Goal: Information Seeking & Learning: Learn about a topic

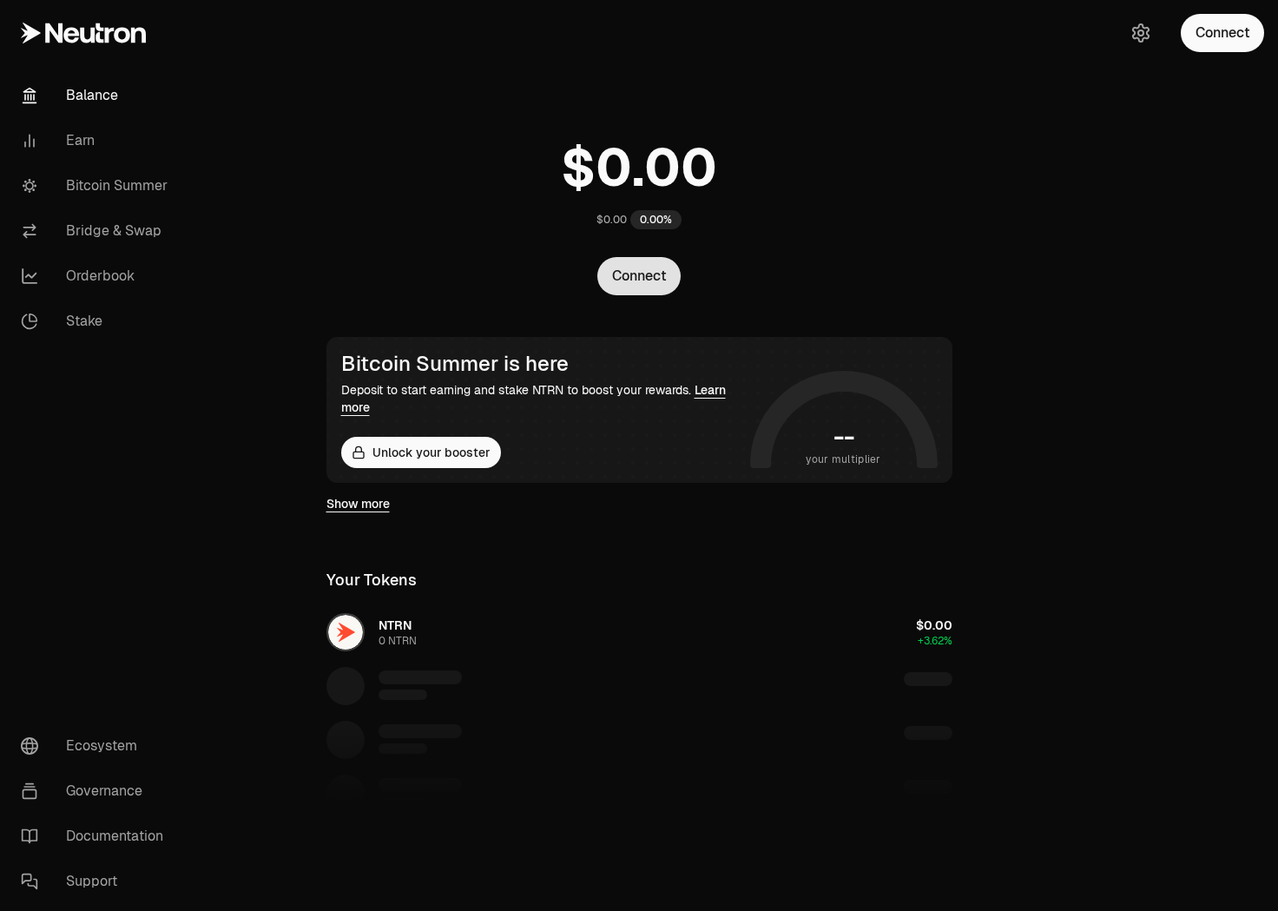
click at [657, 270] on button "Connect" at bounding box center [638, 276] width 83 height 38
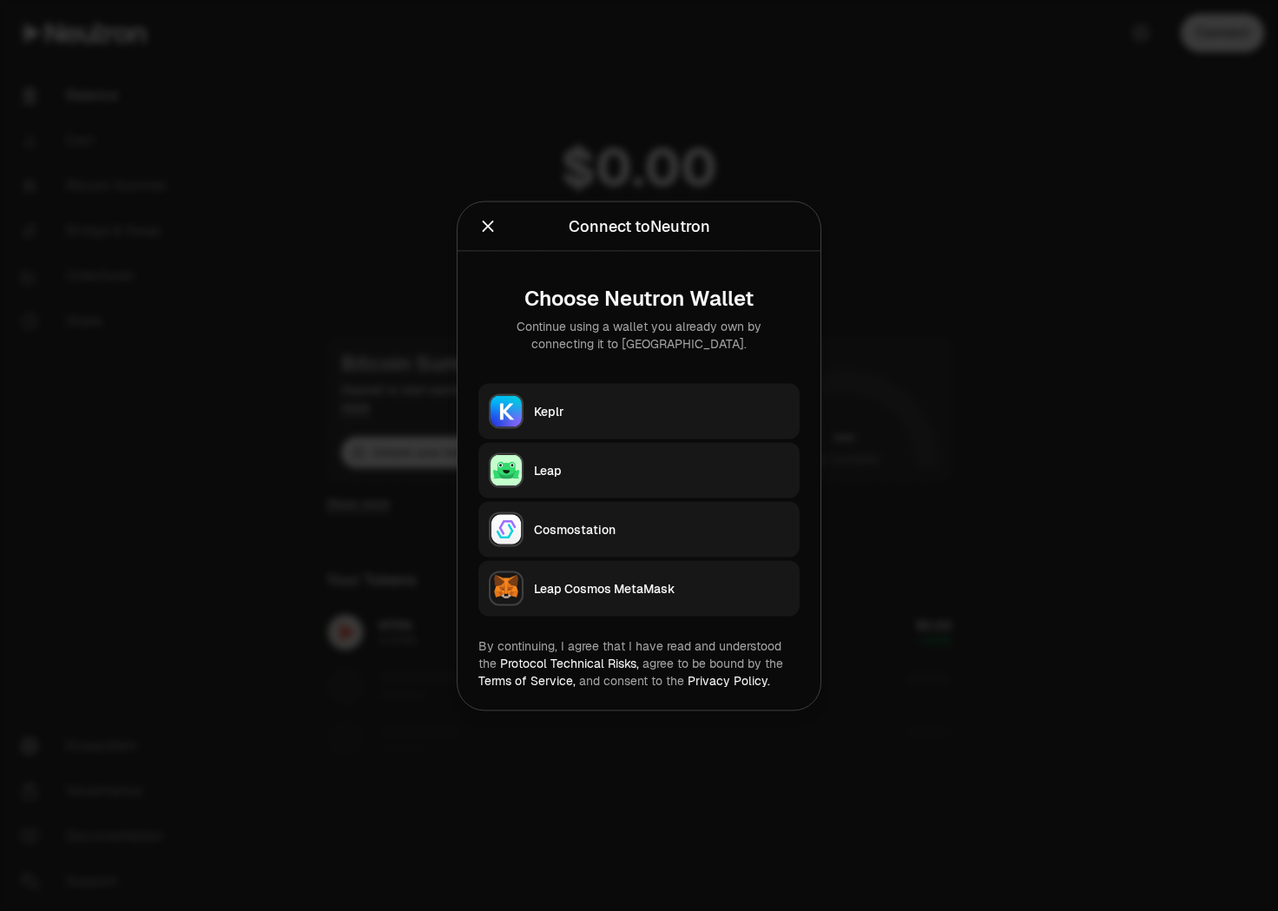
click at [481, 224] on icon "Close" at bounding box center [487, 225] width 19 height 19
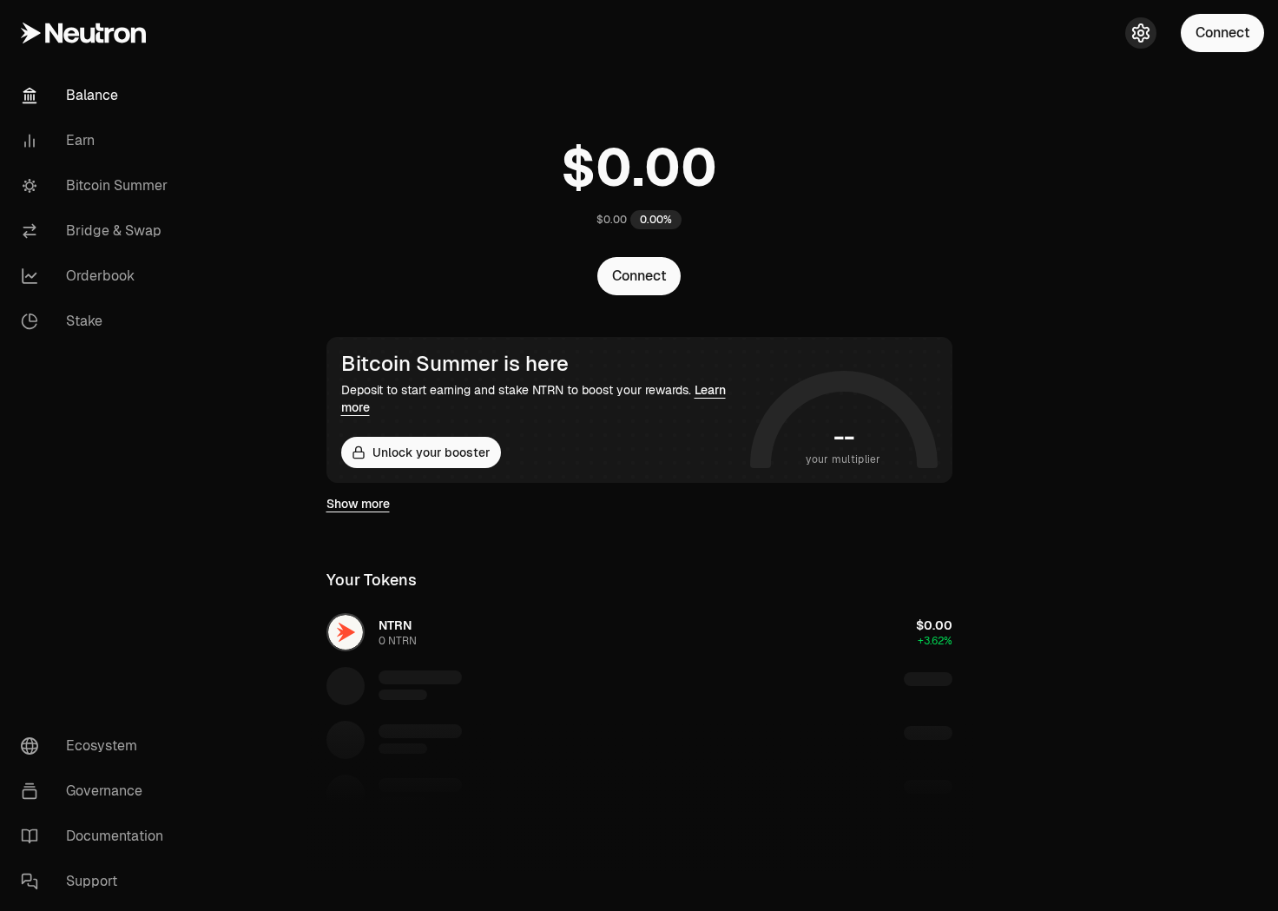
click at [1140, 30] on icon "button" at bounding box center [1140, 33] width 7 height 7
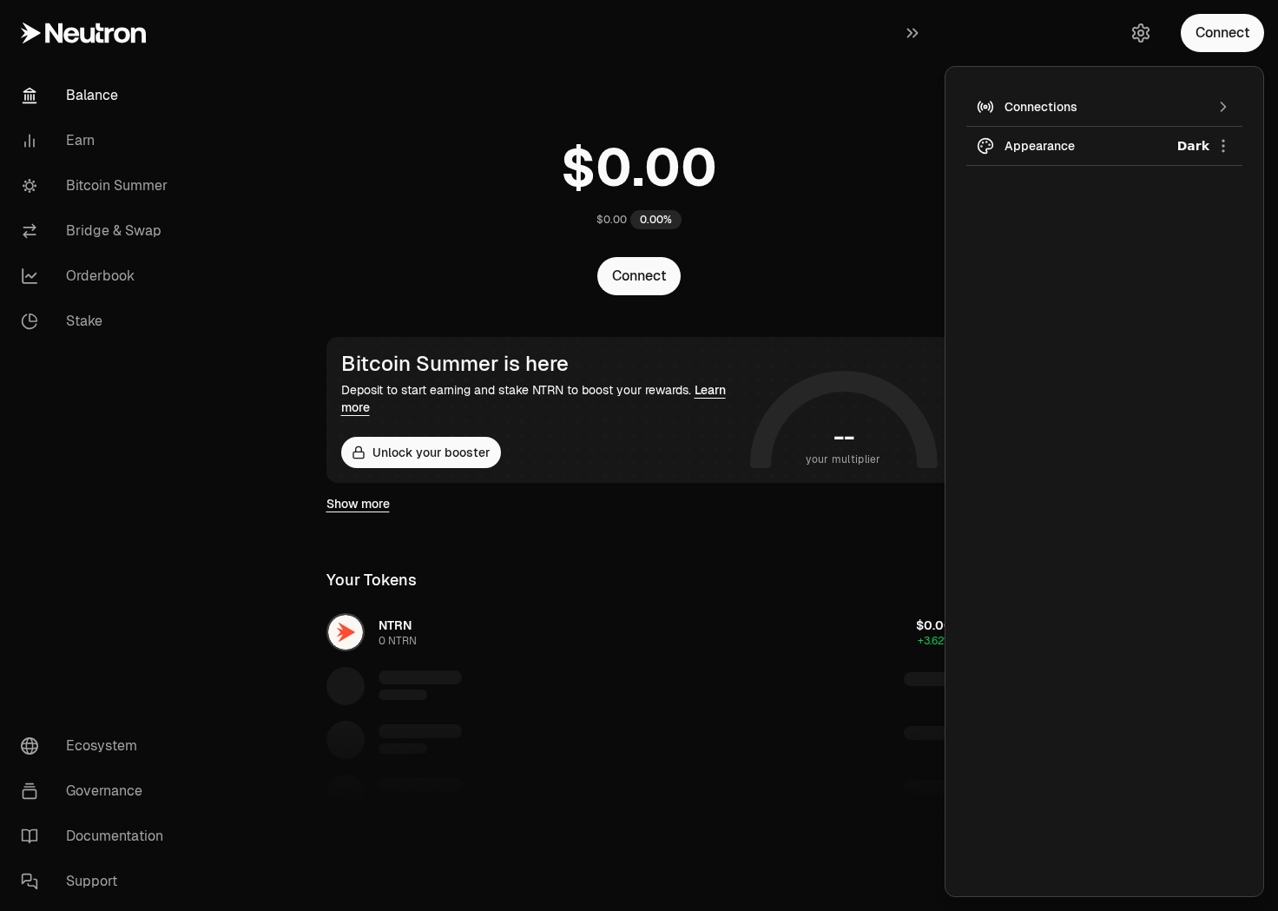
click at [1201, 108] on div "Connections" at bounding box center [1104, 106] width 200 height 17
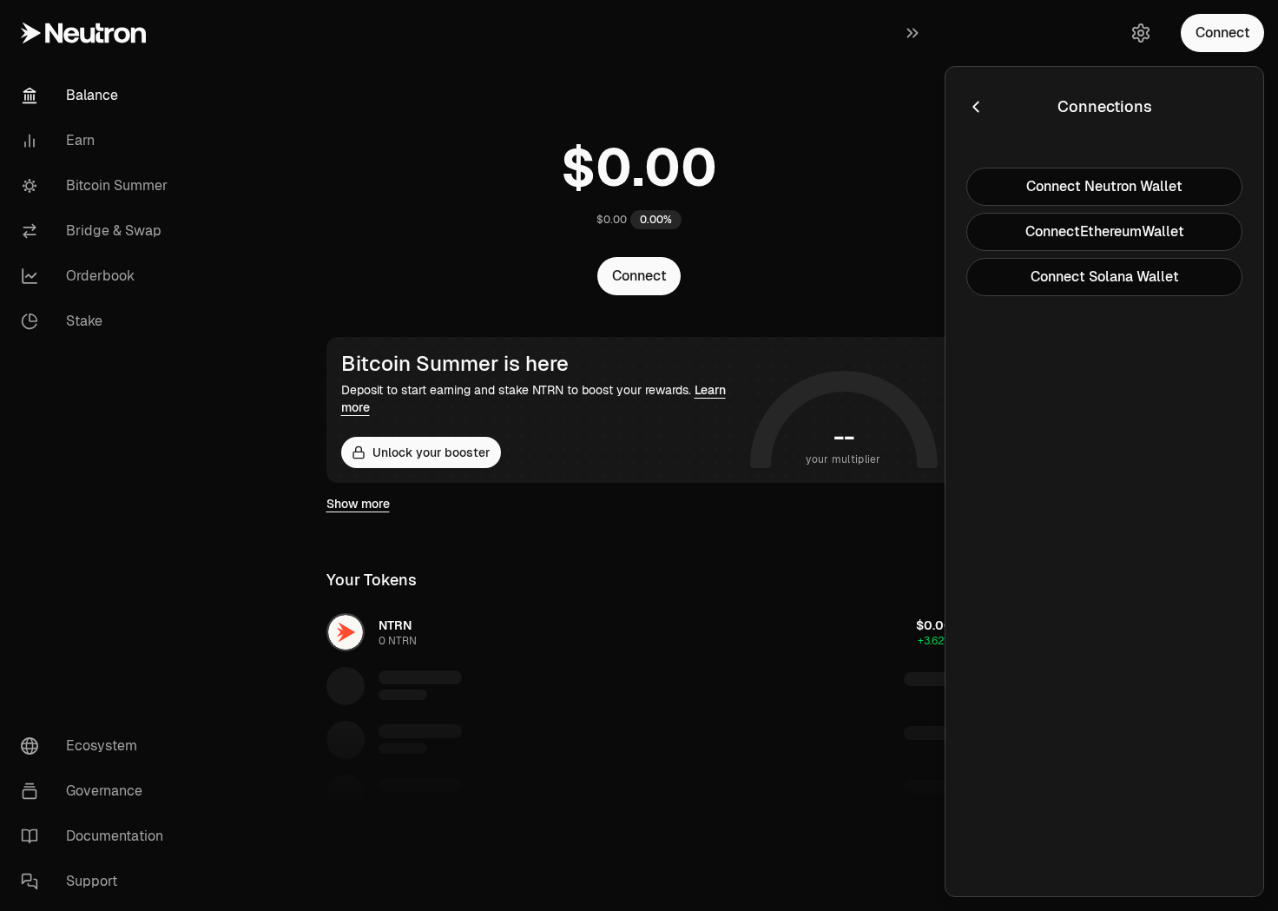
click at [984, 98] on icon "button" at bounding box center [975, 106] width 19 height 19
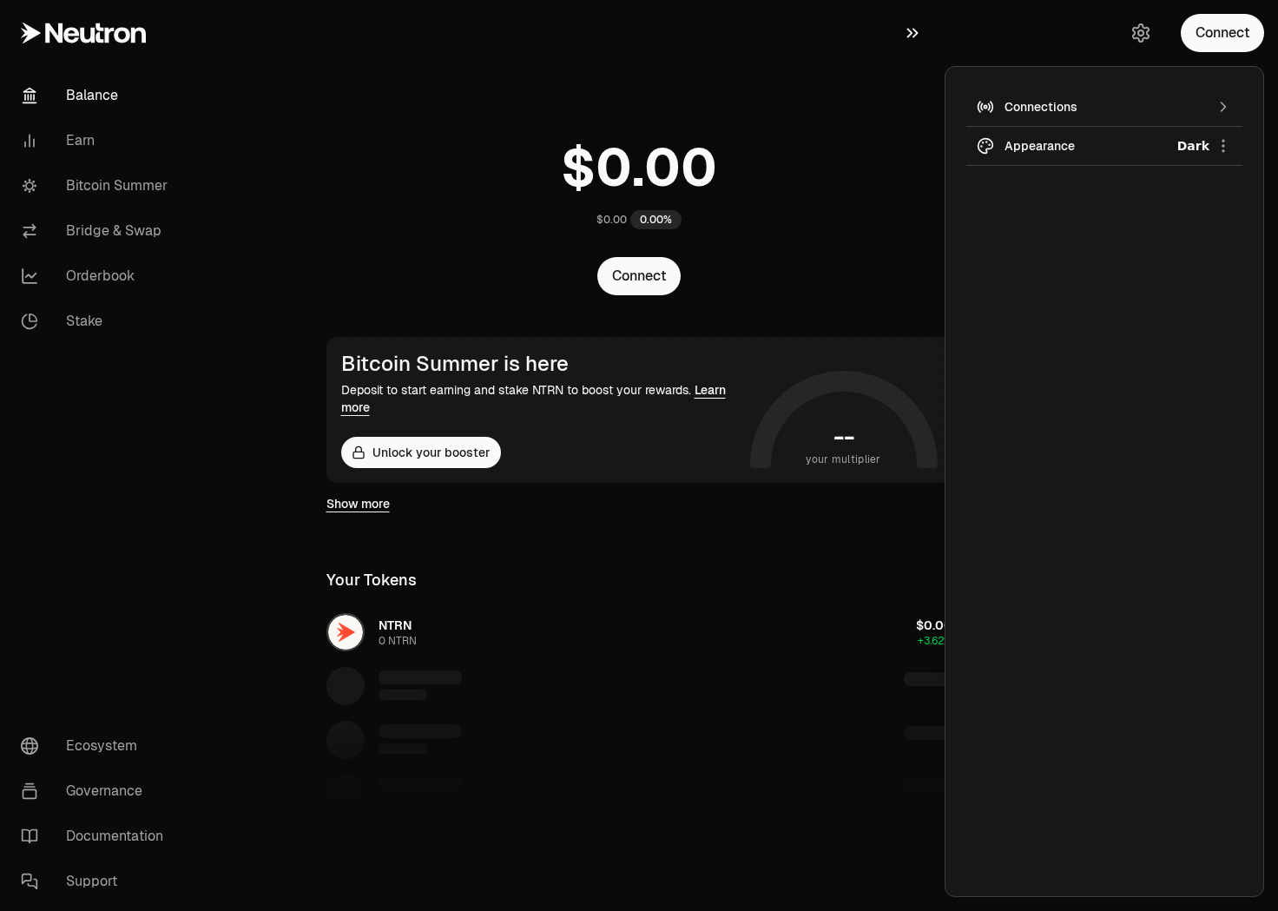
click at [916, 33] on icon "button" at bounding box center [912, 34] width 11 height 10
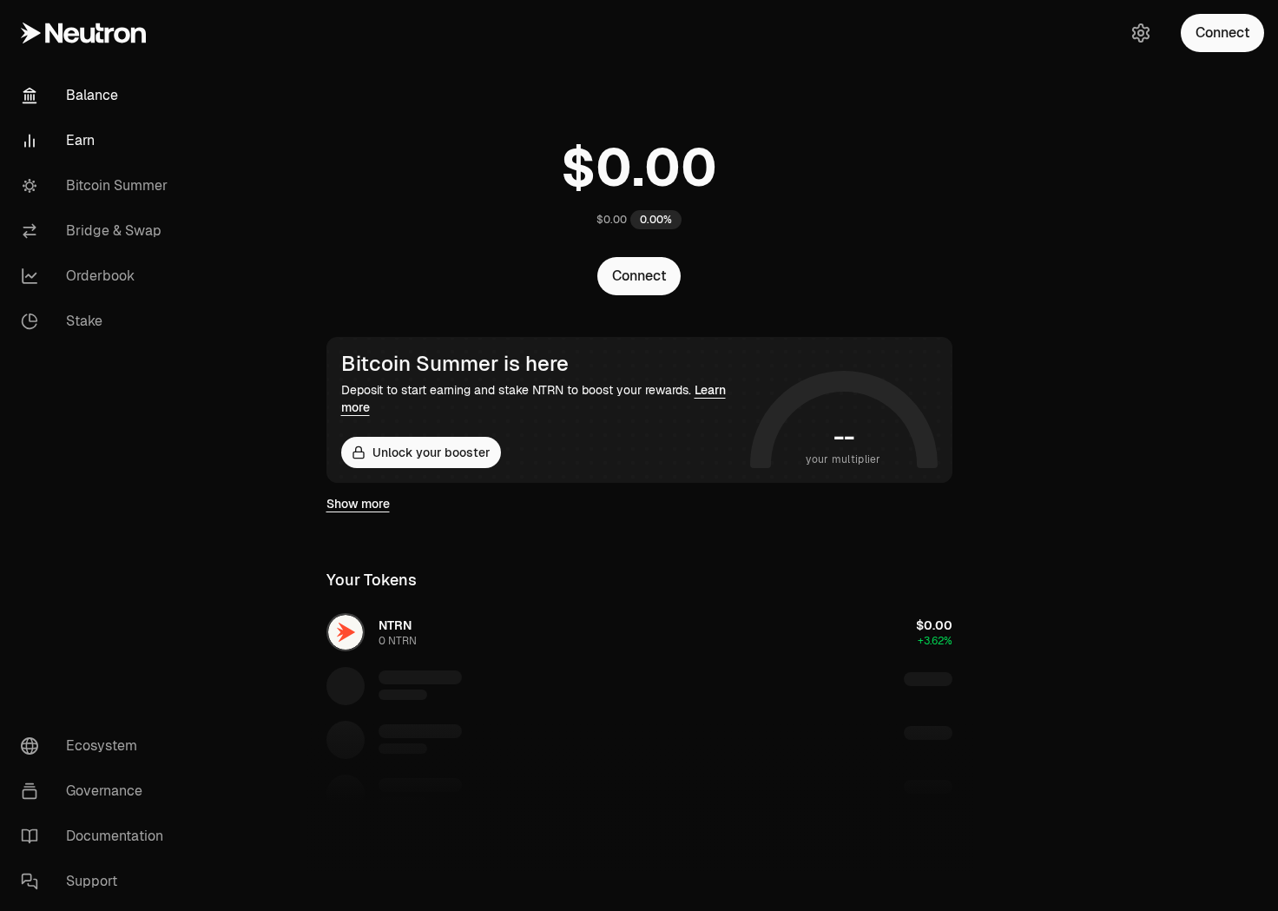
click at [94, 133] on link "Earn" at bounding box center [97, 140] width 181 height 45
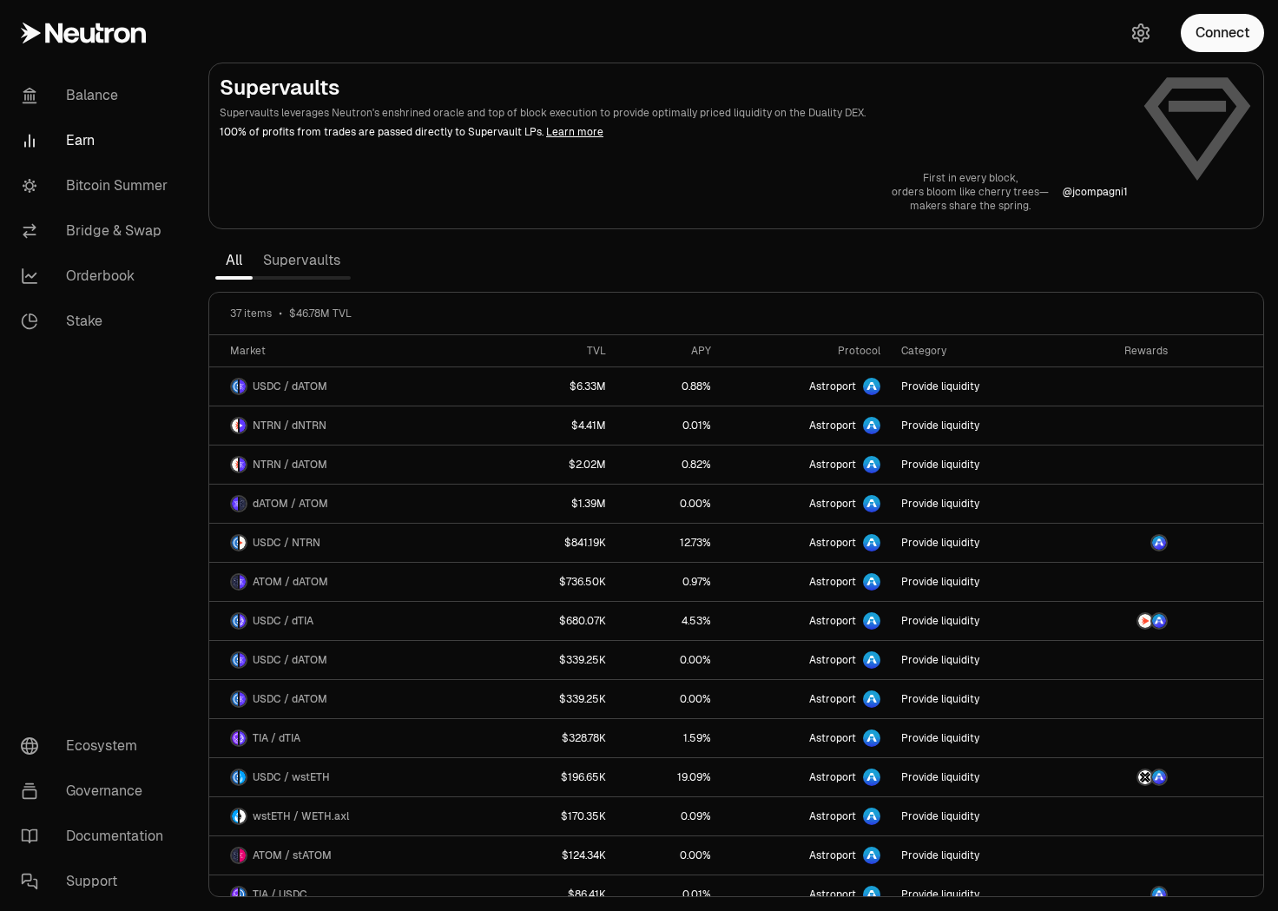
click at [298, 265] on link "Supervaults" at bounding box center [302, 260] width 98 height 35
click at [328, 260] on link "Supervaults" at bounding box center [302, 260] width 98 height 35
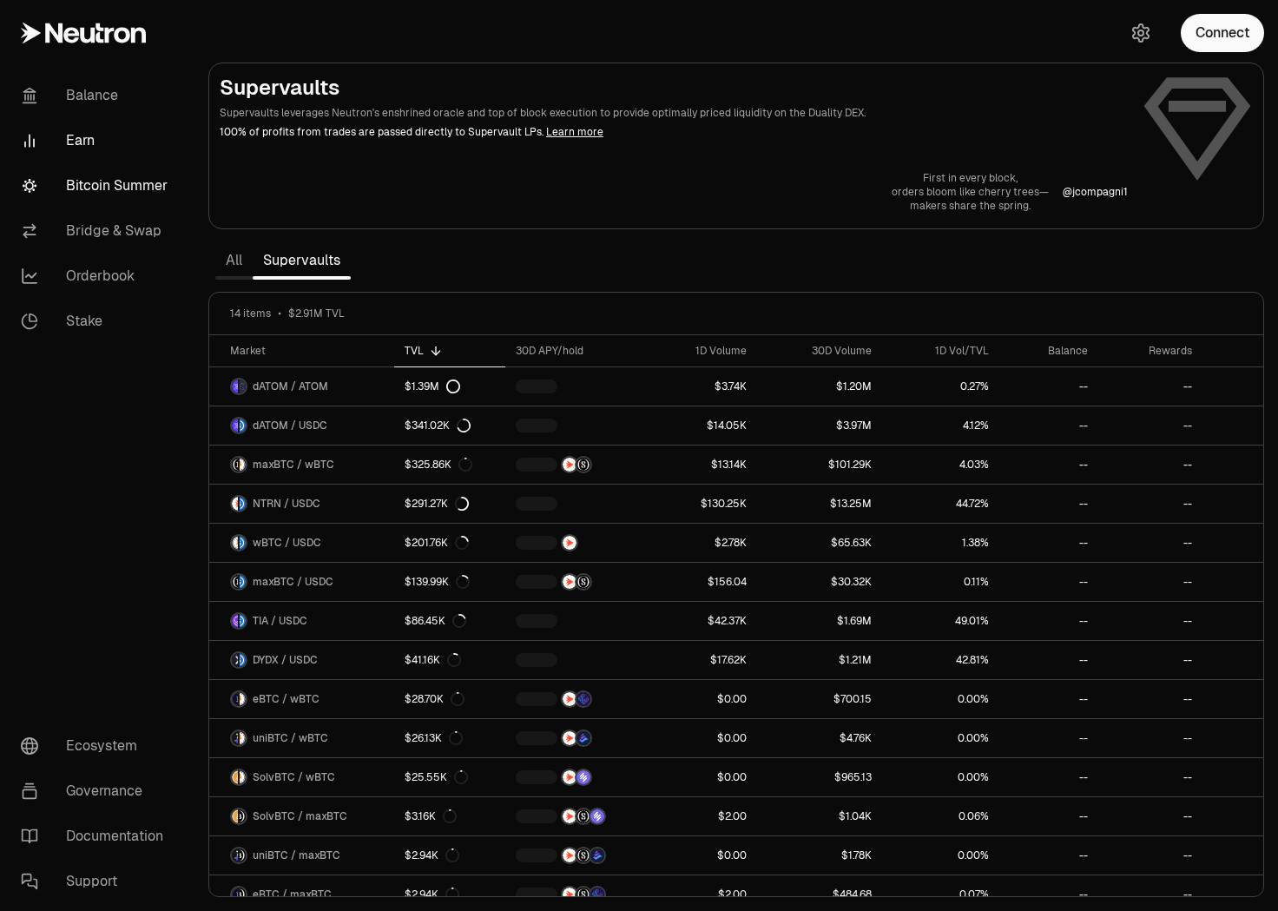
click at [103, 189] on link "Bitcoin Summer" at bounding box center [97, 185] width 181 height 45
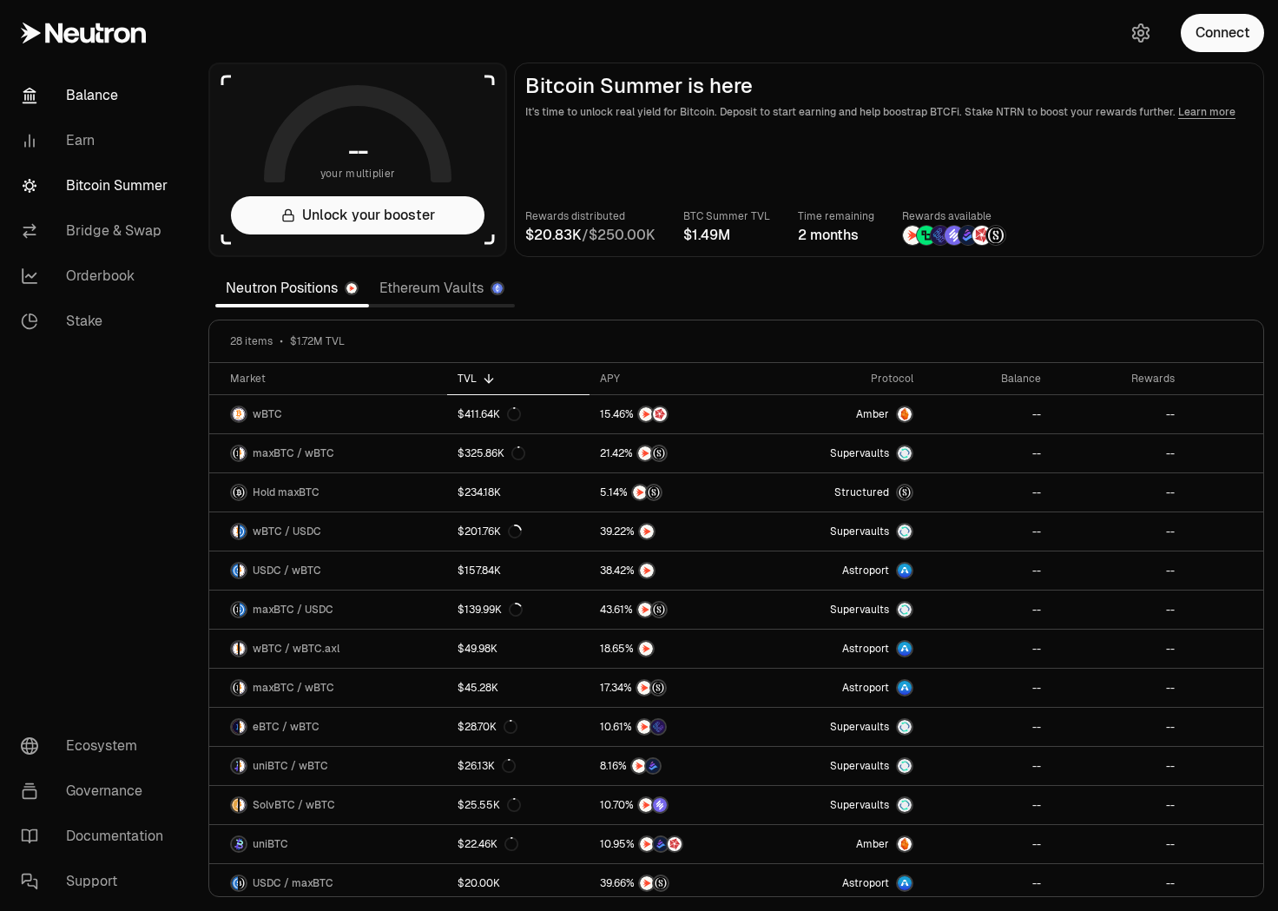
click at [97, 99] on link "Balance" at bounding box center [97, 95] width 181 height 45
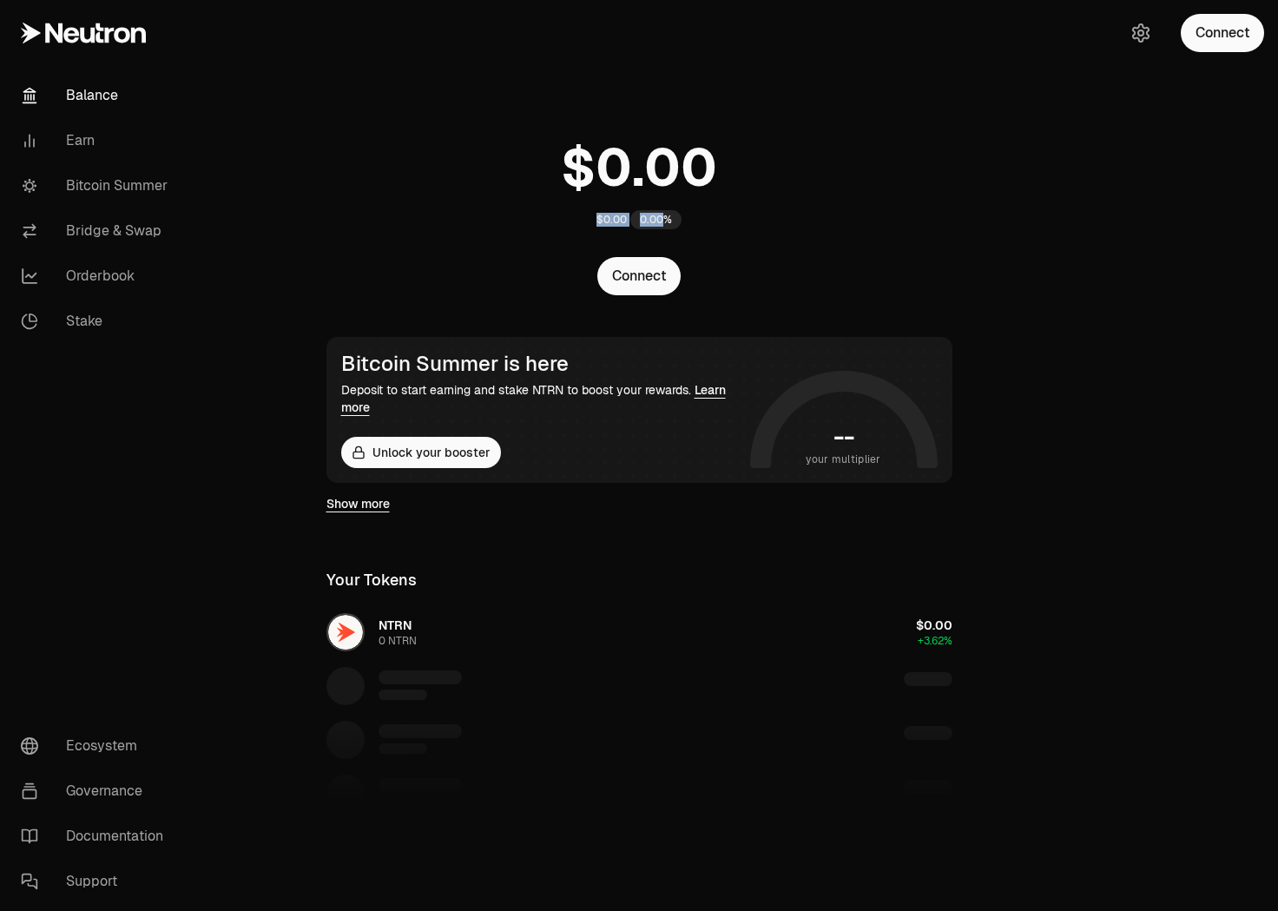
drag, startPoint x: 599, startPoint y: 221, endPoint x: 666, endPoint y: 222, distance: 66.8
click at [666, 222] on div "$0.00 0.00%" at bounding box center [638, 219] width 85 height 19
click at [732, 221] on div "$0.00 0.00%" at bounding box center [639, 178] width 667 height 135
drag, startPoint x: 672, startPoint y: 220, endPoint x: 586, endPoint y: 218, distance: 85.9
click at [586, 219] on div "$0.00 0.00%" at bounding box center [639, 178] width 667 height 135
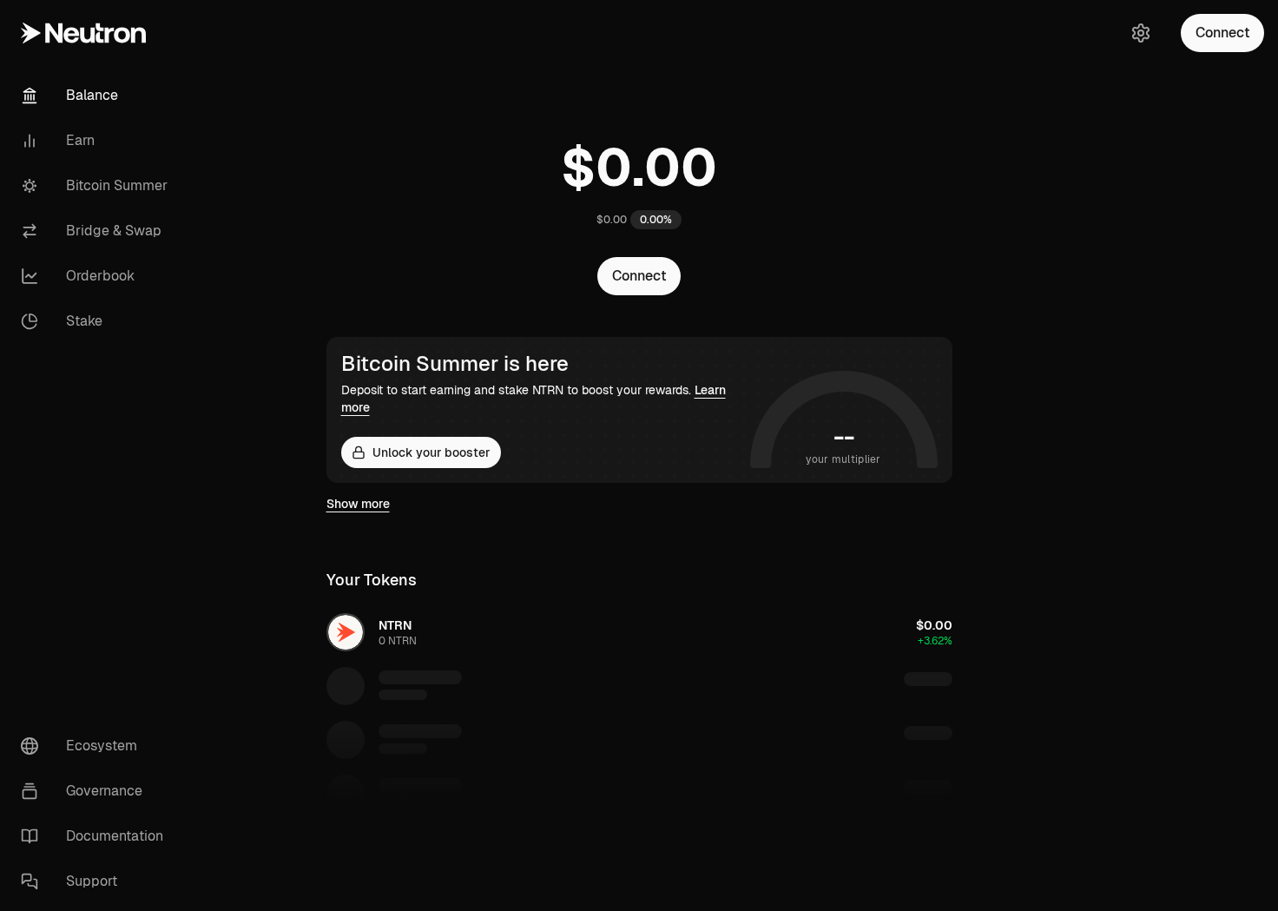
click at [764, 226] on div "$0.00 0.00%" at bounding box center [639, 178] width 667 height 135
click at [1137, 36] on icon "button" at bounding box center [1140, 33] width 21 height 21
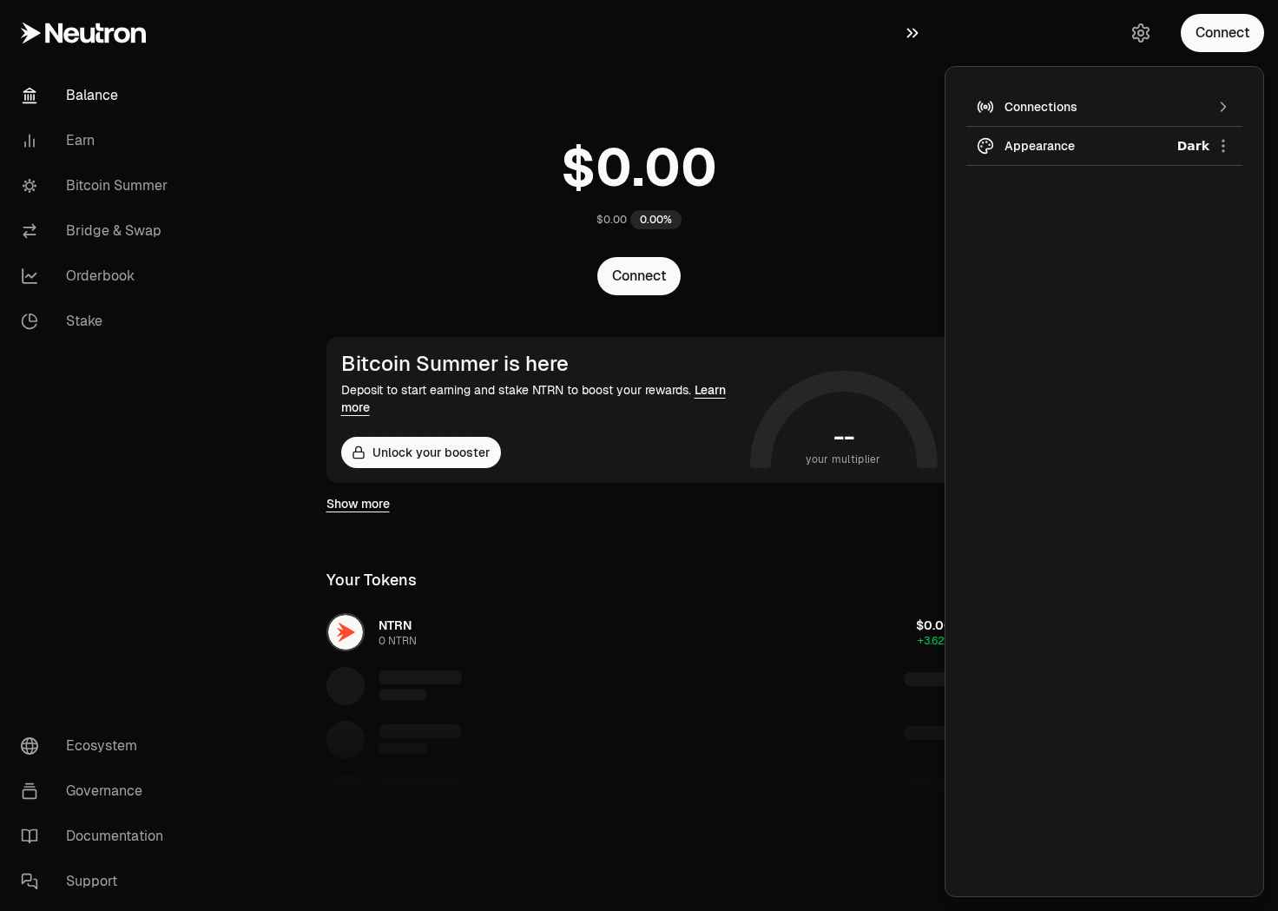
click at [912, 30] on icon "button" at bounding box center [912, 33] width 19 height 21
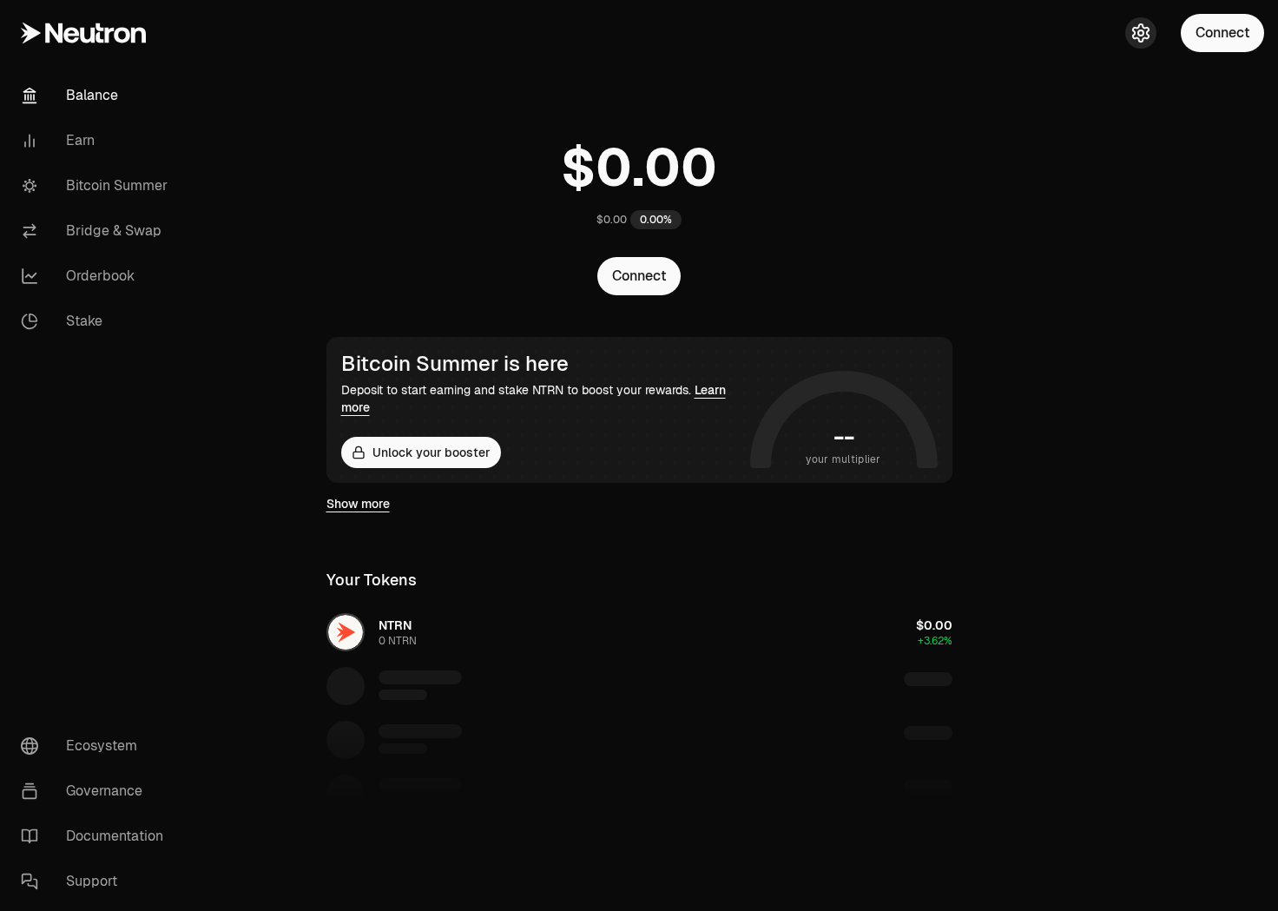
click at [1142, 29] on icon "button" at bounding box center [1140, 33] width 21 height 21
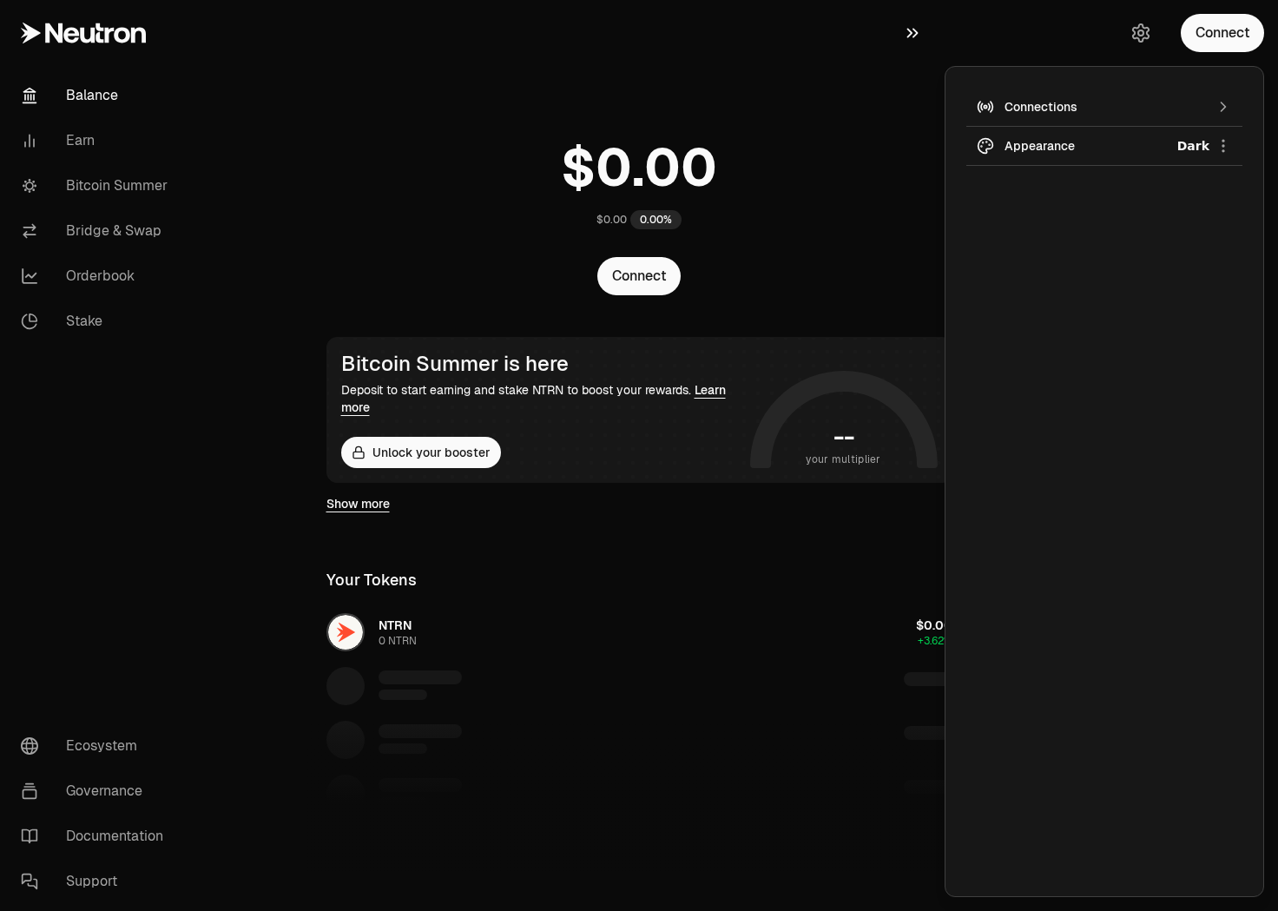
click at [917, 29] on icon "button" at bounding box center [912, 33] width 19 height 21
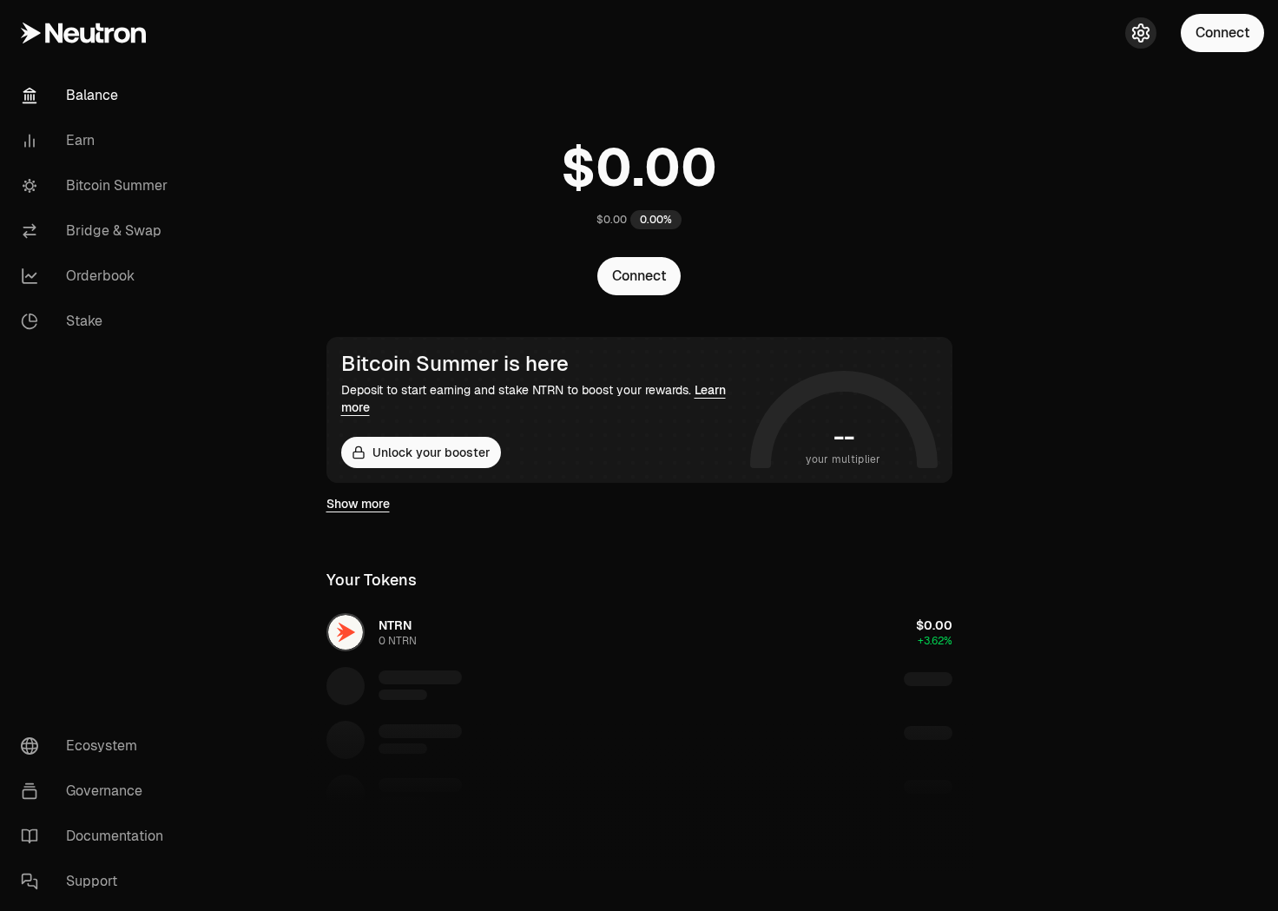
click at [1139, 36] on icon "button" at bounding box center [1140, 33] width 7 height 7
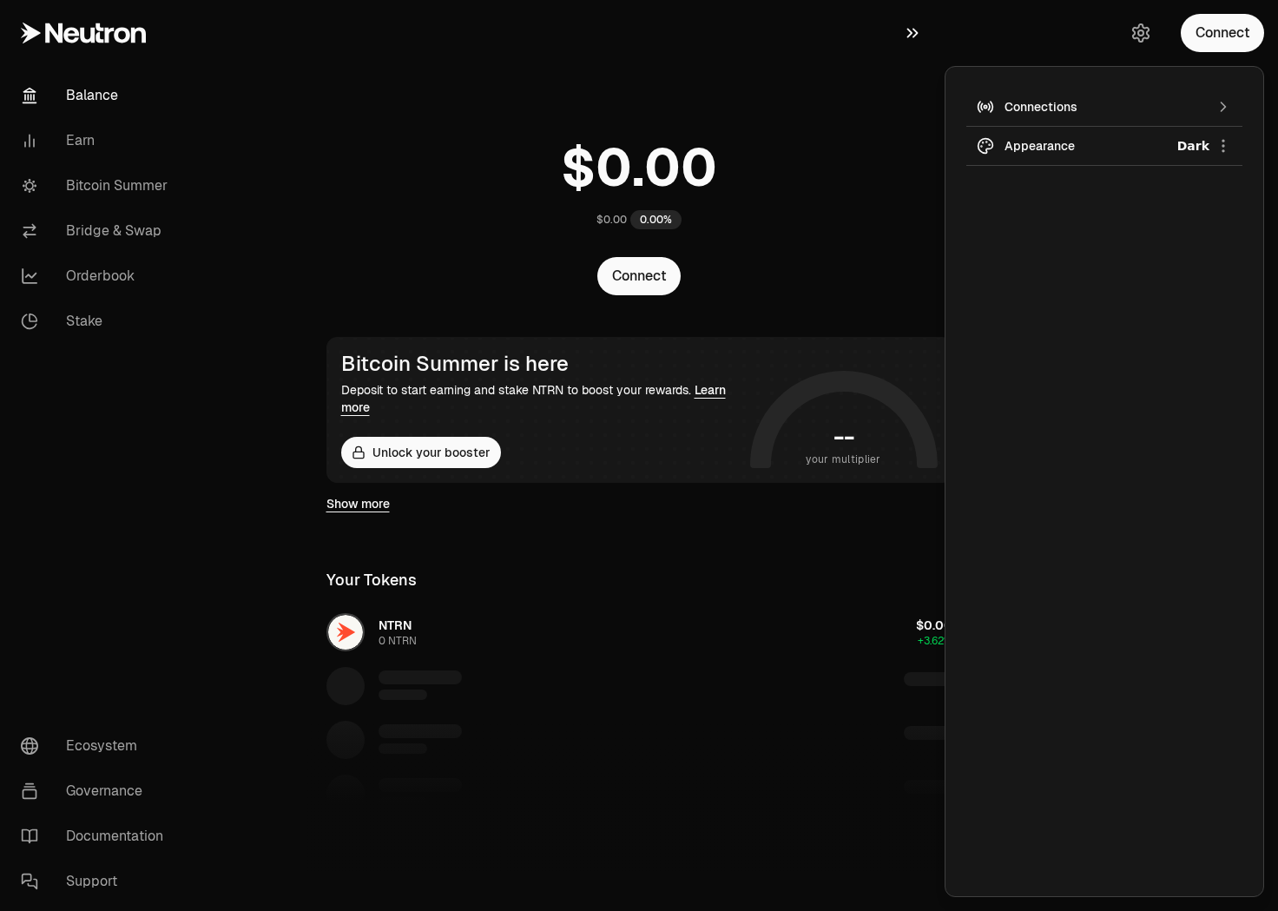
click at [911, 28] on icon "button" at bounding box center [912, 33] width 19 height 21
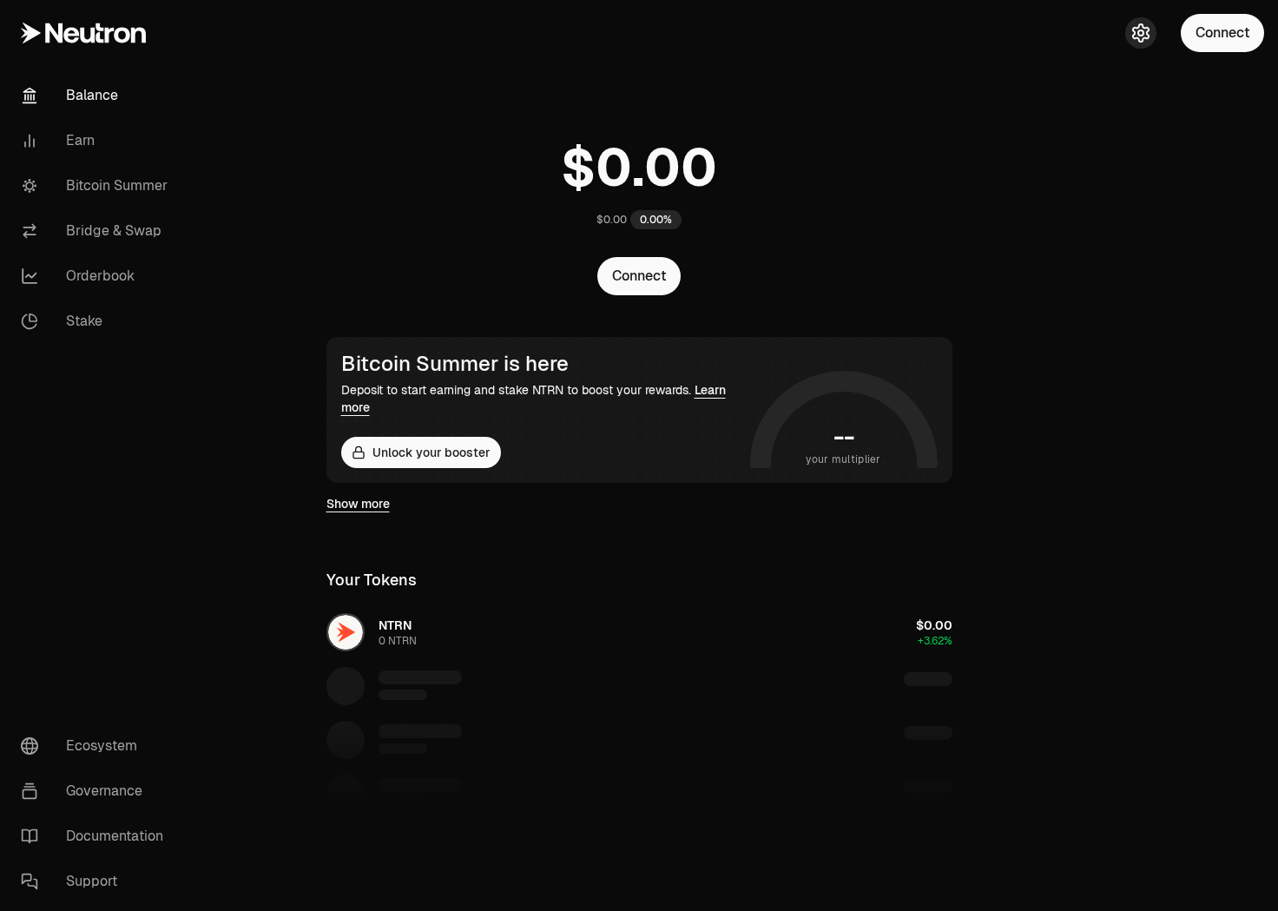
click at [1143, 36] on icon "button" at bounding box center [1140, 33] width 21 height 21
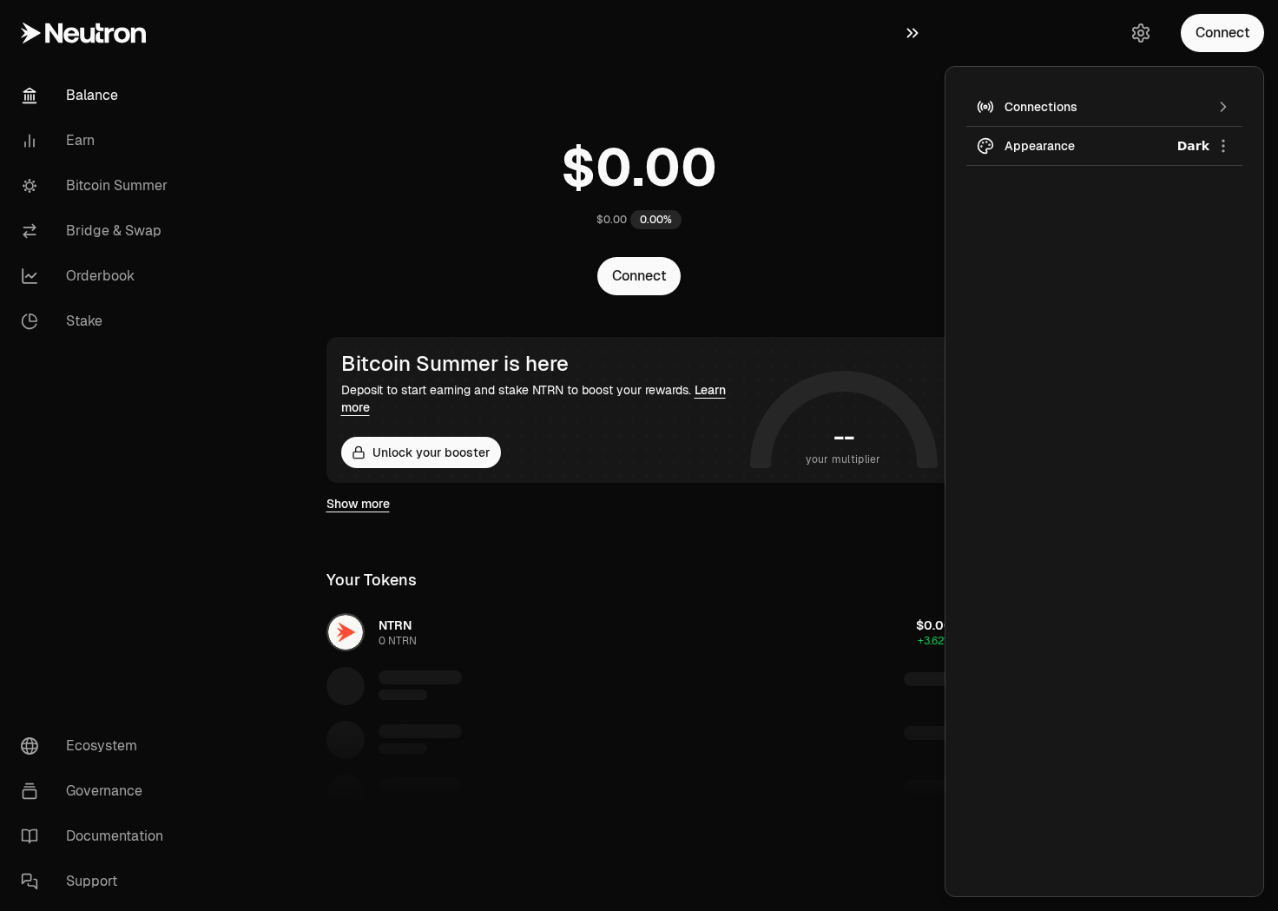
click at [900, 27] on button "button" at bounding box center [917, 33] width 56 height 66
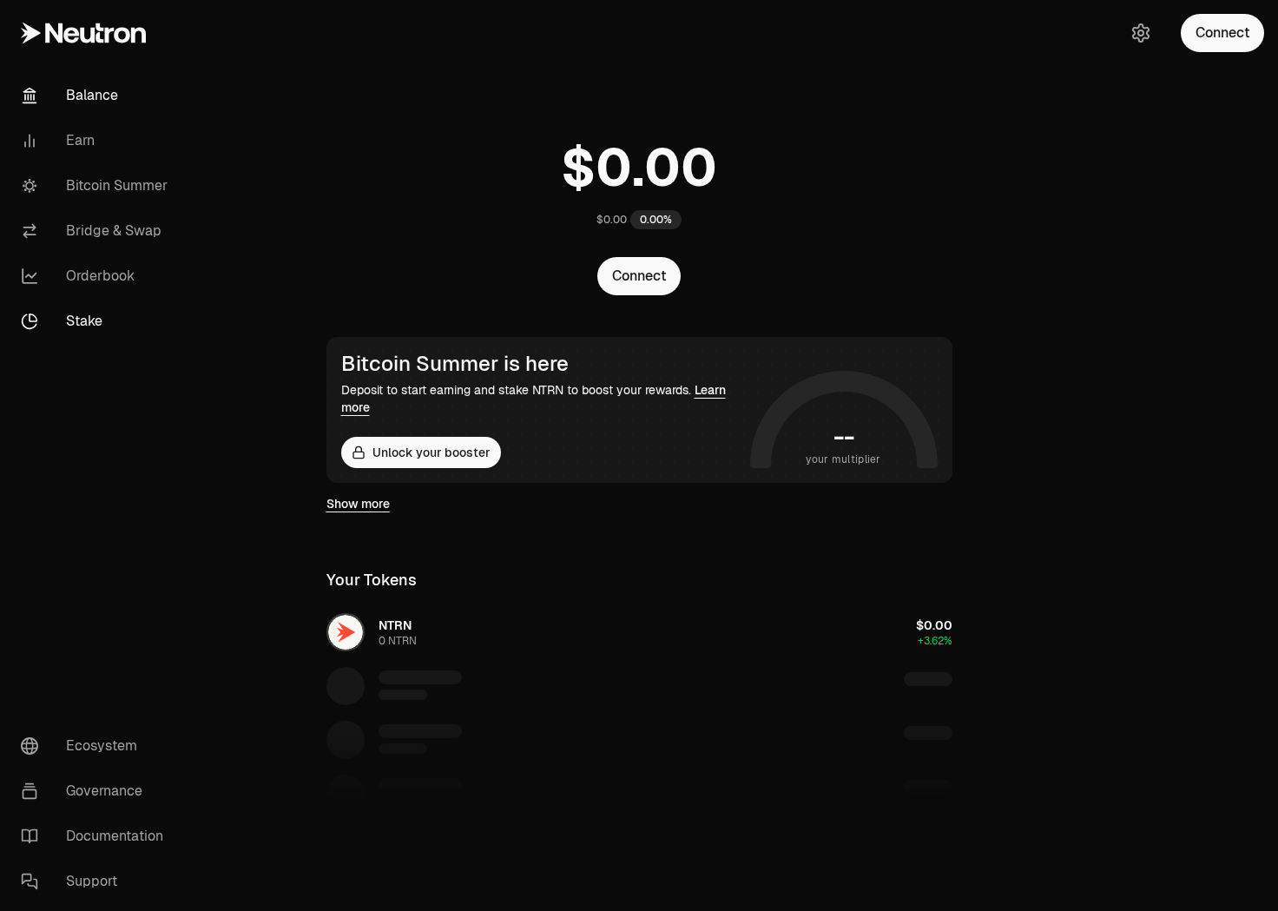
click at [94, 318] on link "Stake" at bounding box center [97, 321] width 181 height 45
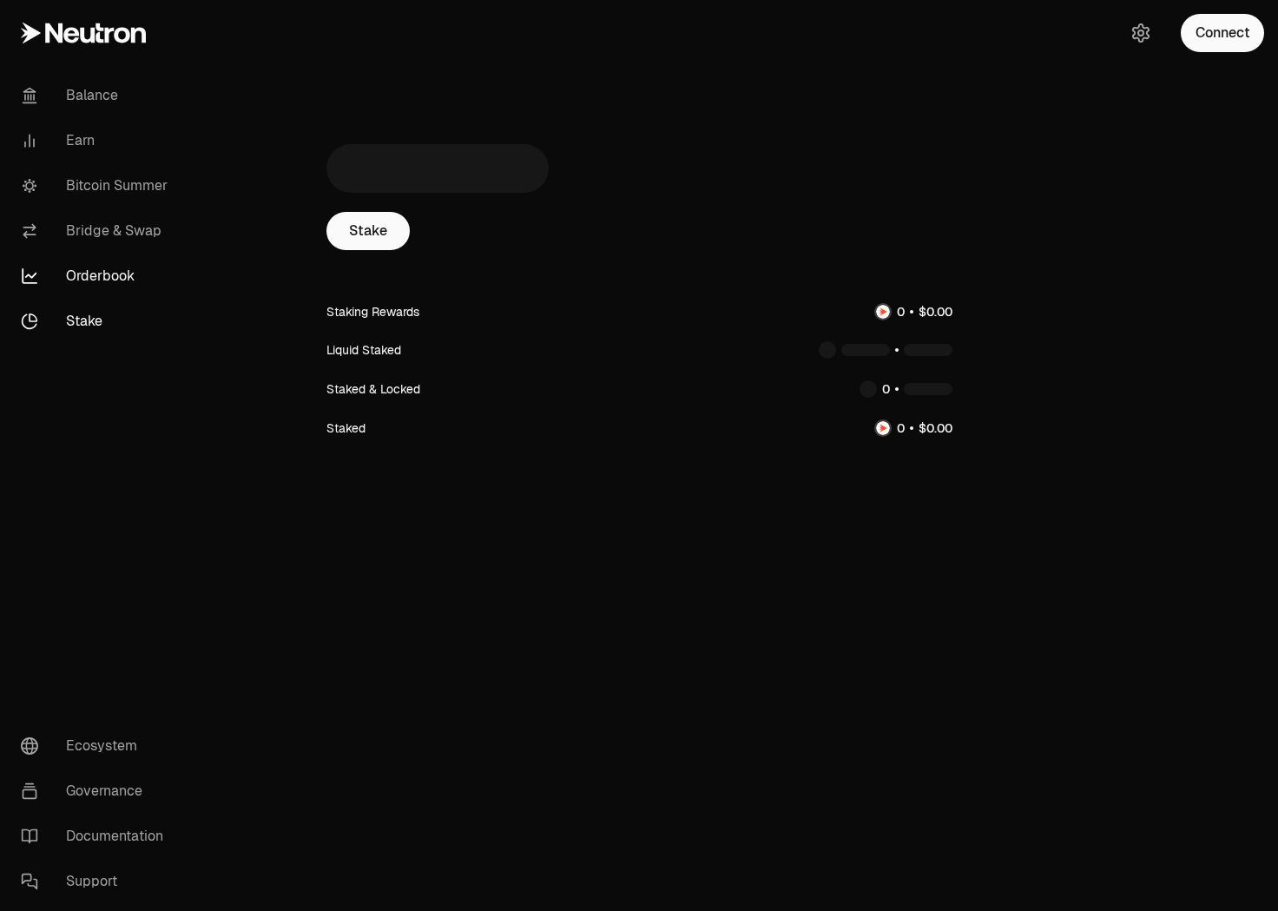
click at [101, 279] on link "Orderbook" at bounding box center [97, 275] width 181 height 45
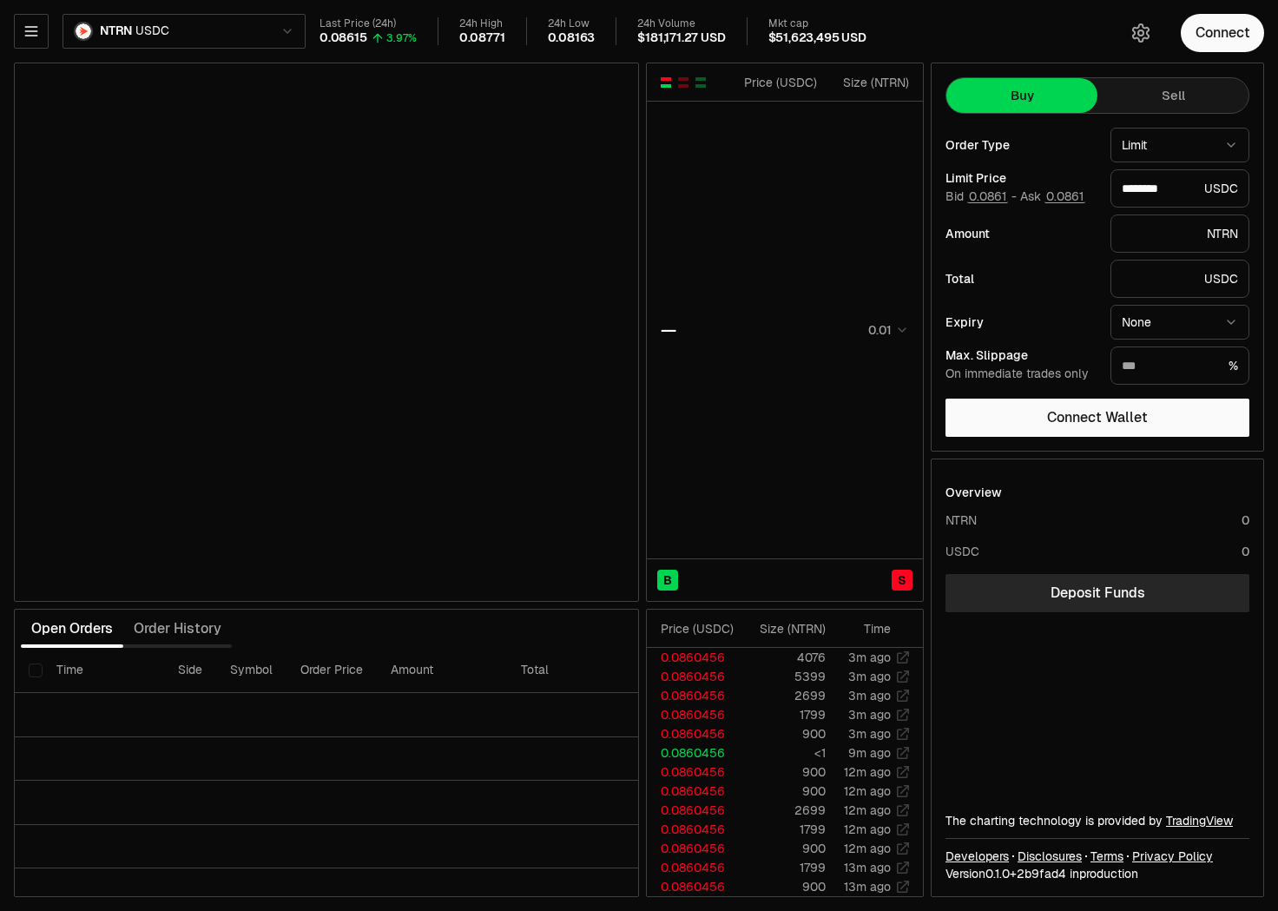
type input "********"
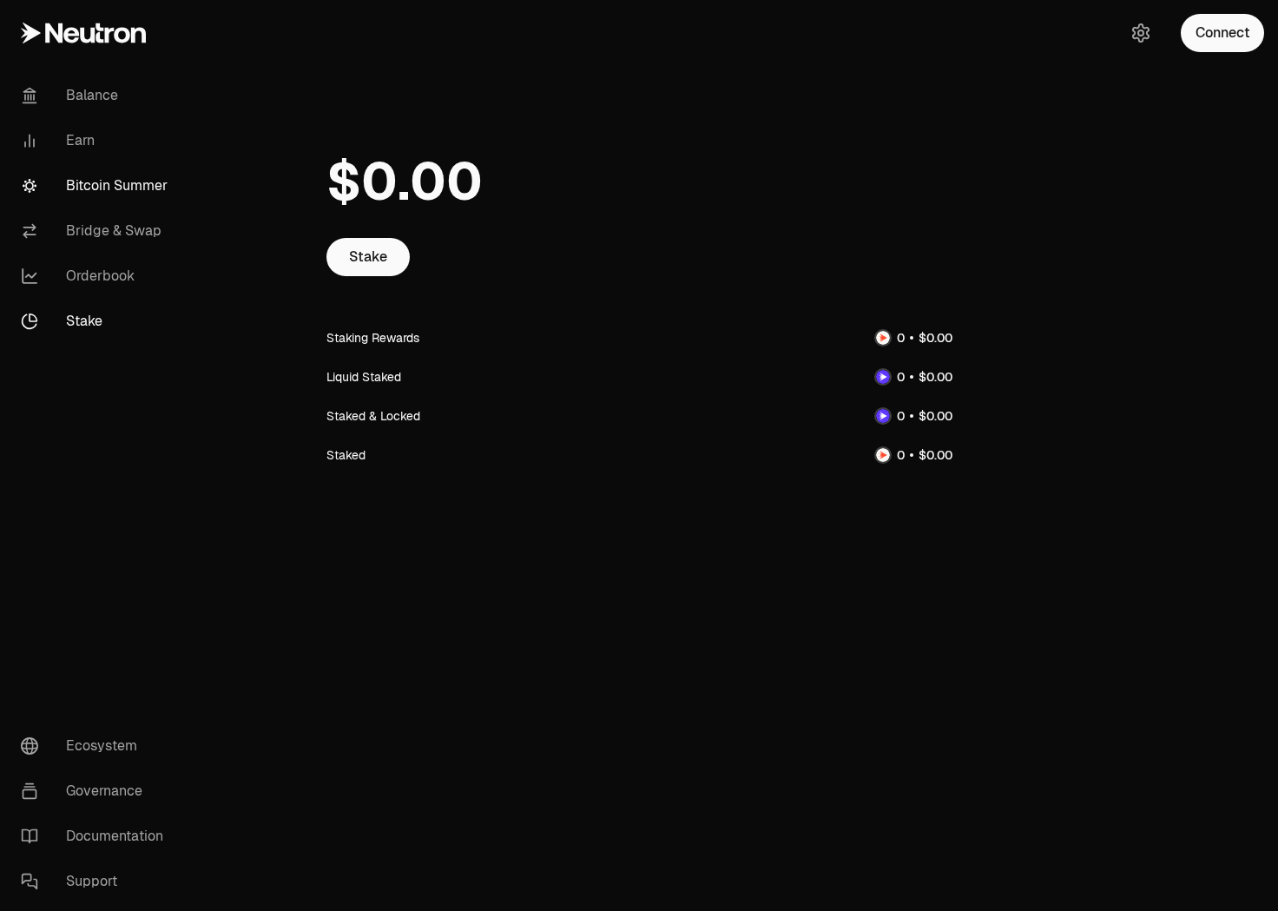
click at [153, 195] on link "Bitcoin Summer" at bounding box center [97, 185] width 181 height 45
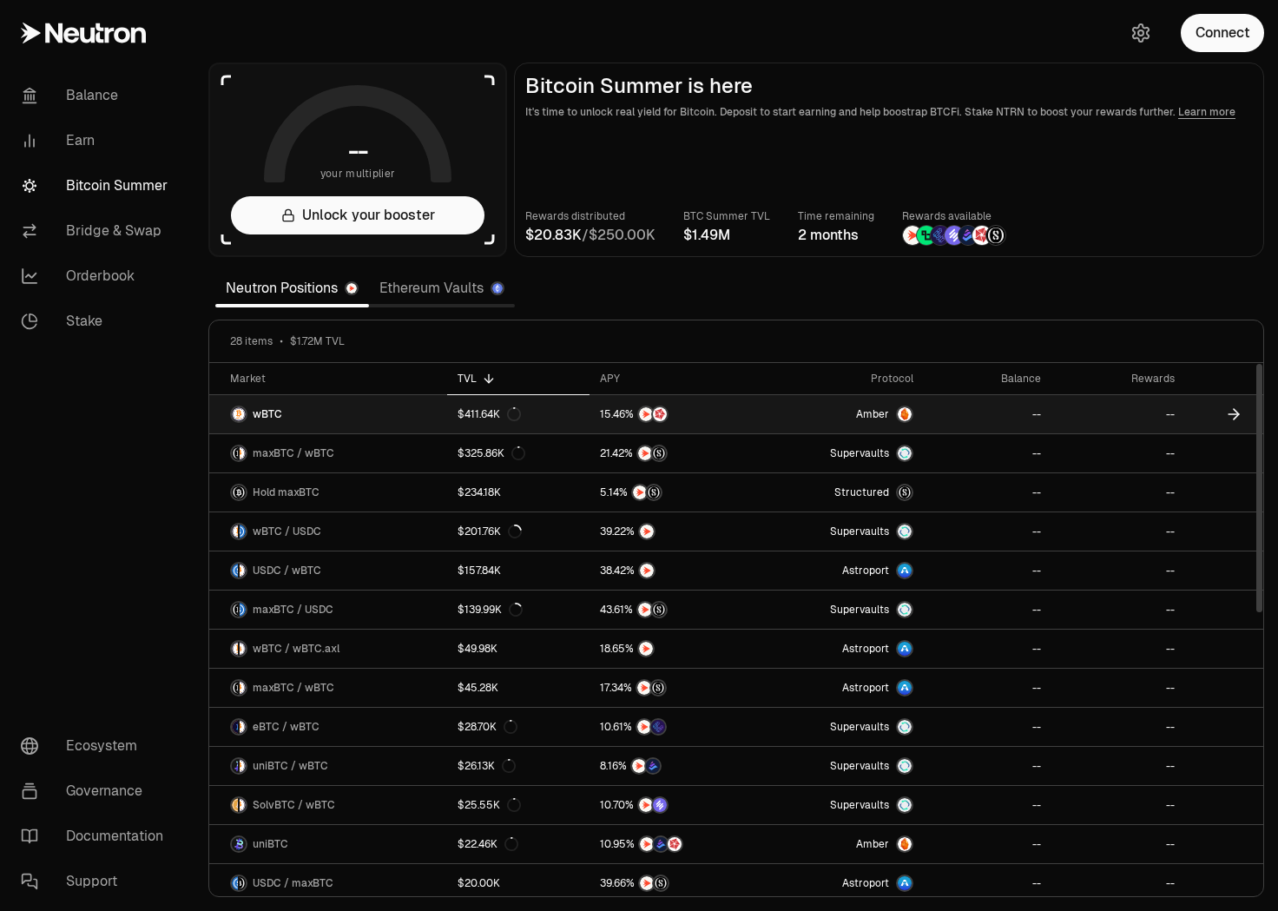
click at [408, 410] on link "wBTC" at bounding box center [328, 414] width 238 height 38
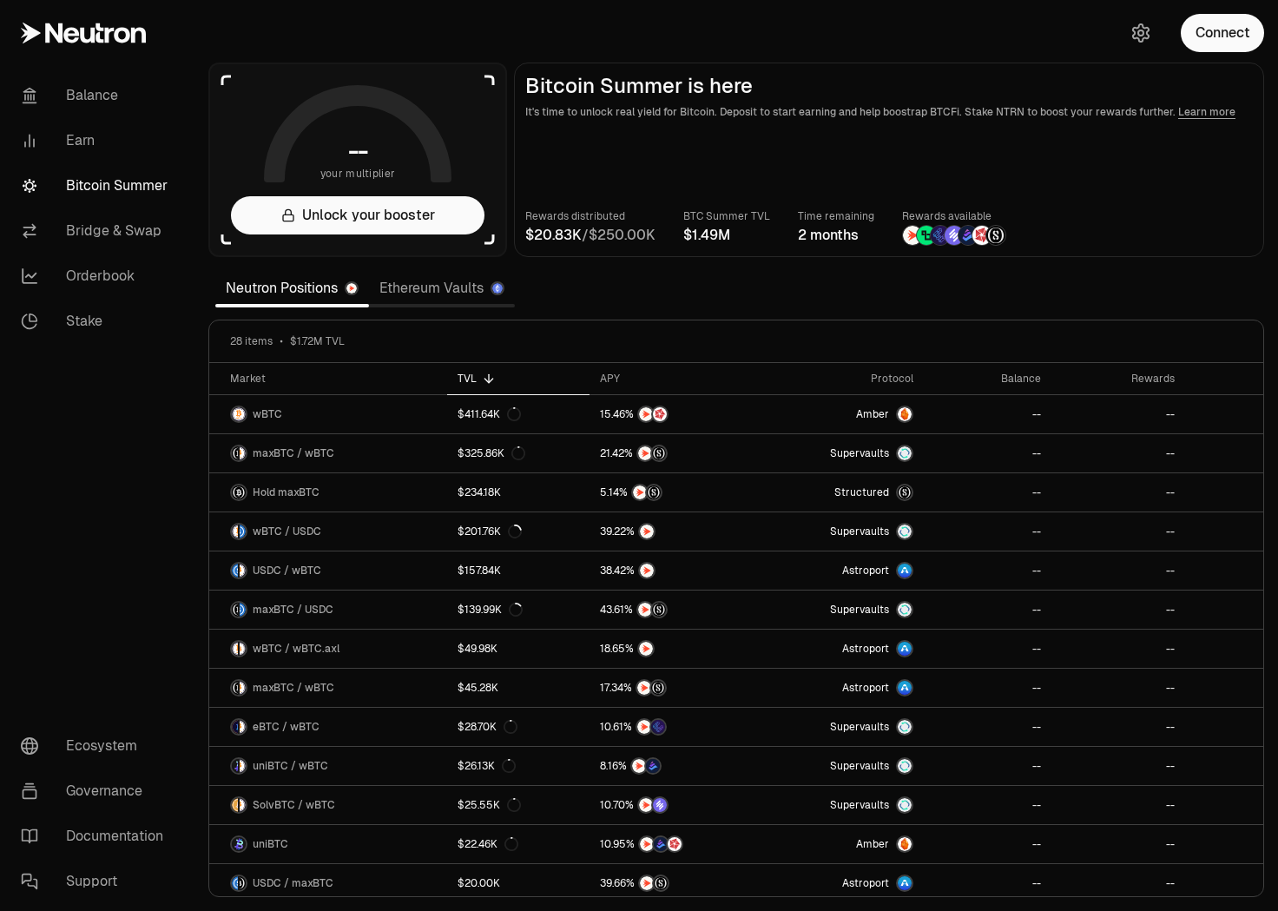
drag, startPoint x: 668, startPoint y: 239, endPoint x: 528, endPoint y: 236, distance: 140.6
click at [528, 236] on div "Rewards distributed / BTC Summer TVL Time remaining 2 months Rewards available" at bounding box center [888, 226] width 727 height 38
drag, startPoint x: 737, startPoint y: 236, endPoint x: 688, endPoint y: 236, distance: 48.6
click at [688, 236] on div "Rewards distributed / BTC Summer TVL Time remaining 2 months Rewards available" at bounding box center [888, 226] width 727 height 38
drag, startPoint x: 869, startPoint y: 239, endPoint x: 794, endPoint y: 237, distance: 74.7
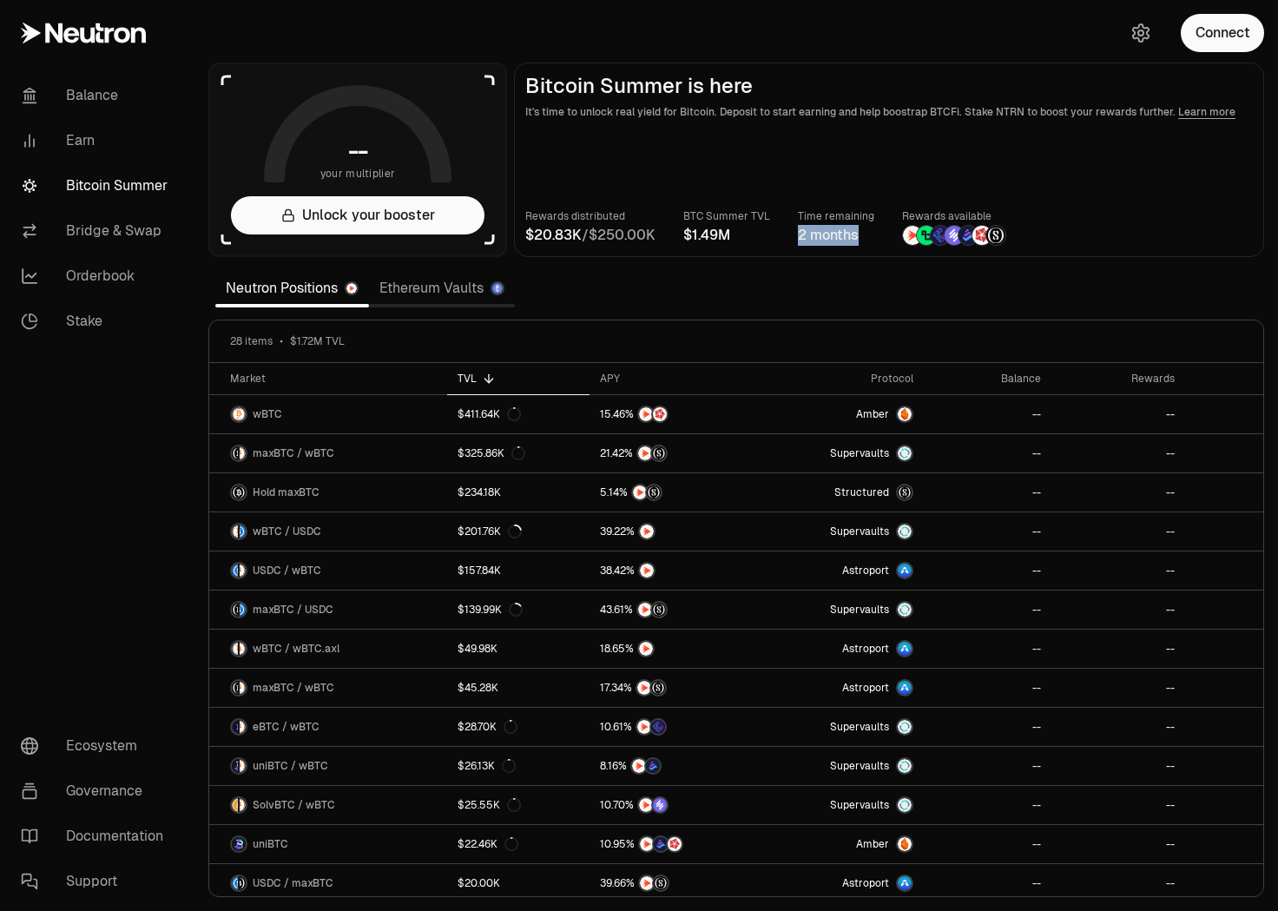
click at [793, 238] on div "Rewards distributed / BTC Summer TVL Time remaining 2 months Rewards available" at bounding box center [888, 226] width 727 height 38
click at [1034, 234] on div "Rewards distributed / BTC Summer TVL Time remaining 2 months Rewards available" at bounding box center [888, 226] width 727 height 38
click at [104, 135] on link "Earn" at bounding box center [97, 140] width 181 height 45
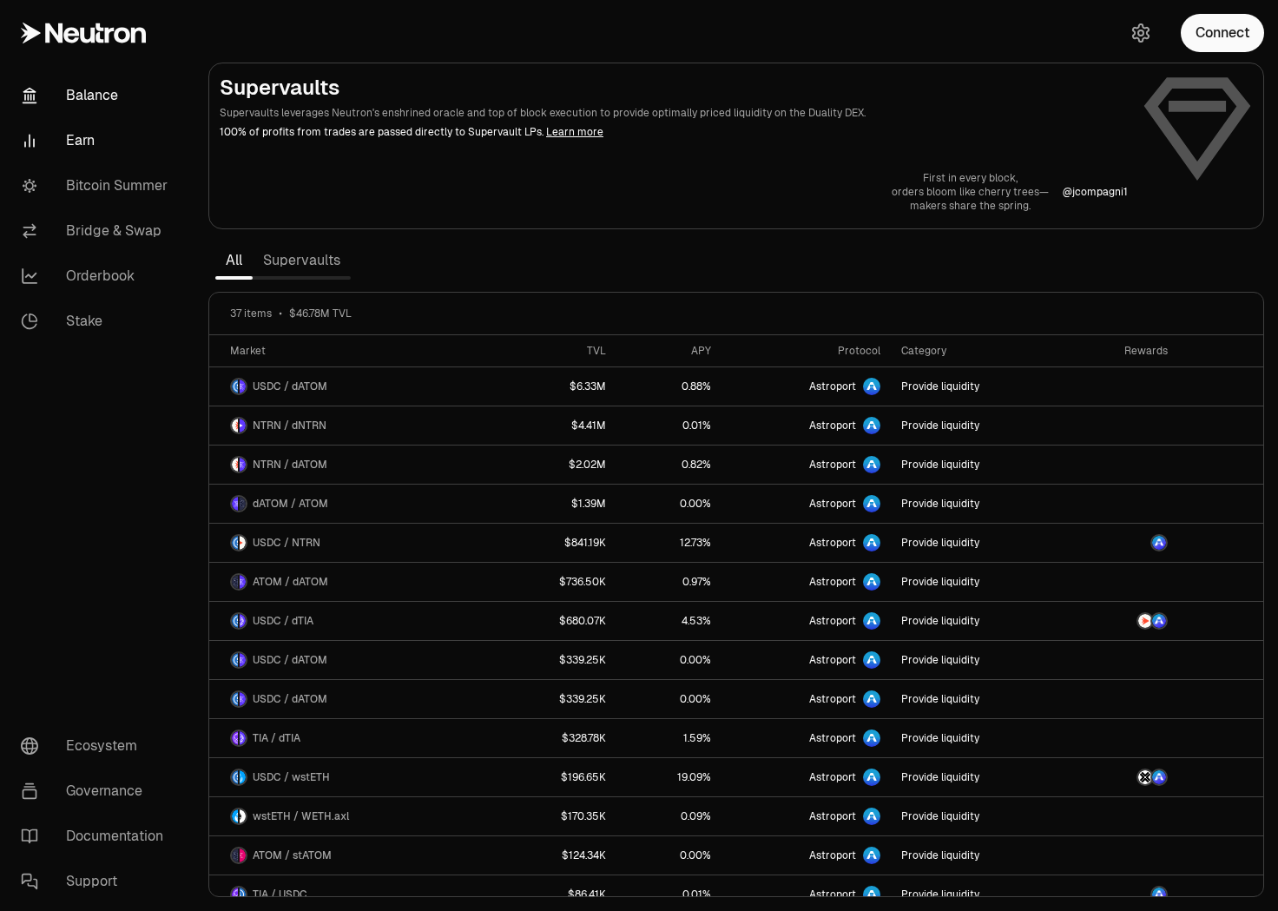
click at [104, 93] on link "Balance" at bounding box center [97, 95] width 181 height 45
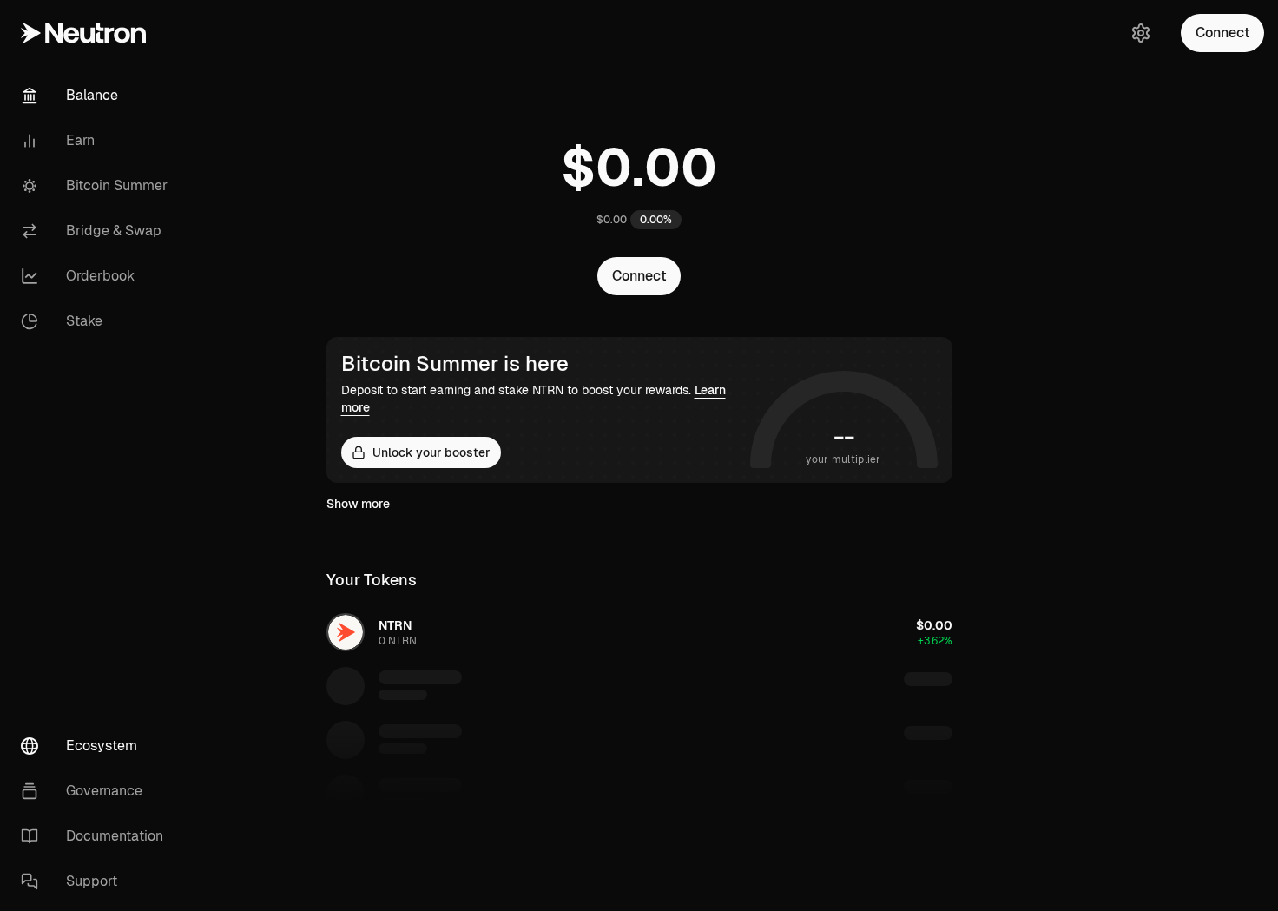
click at [117, 746] on link "Ecosystem" at bounding box center [97, 745] width 181 height 45
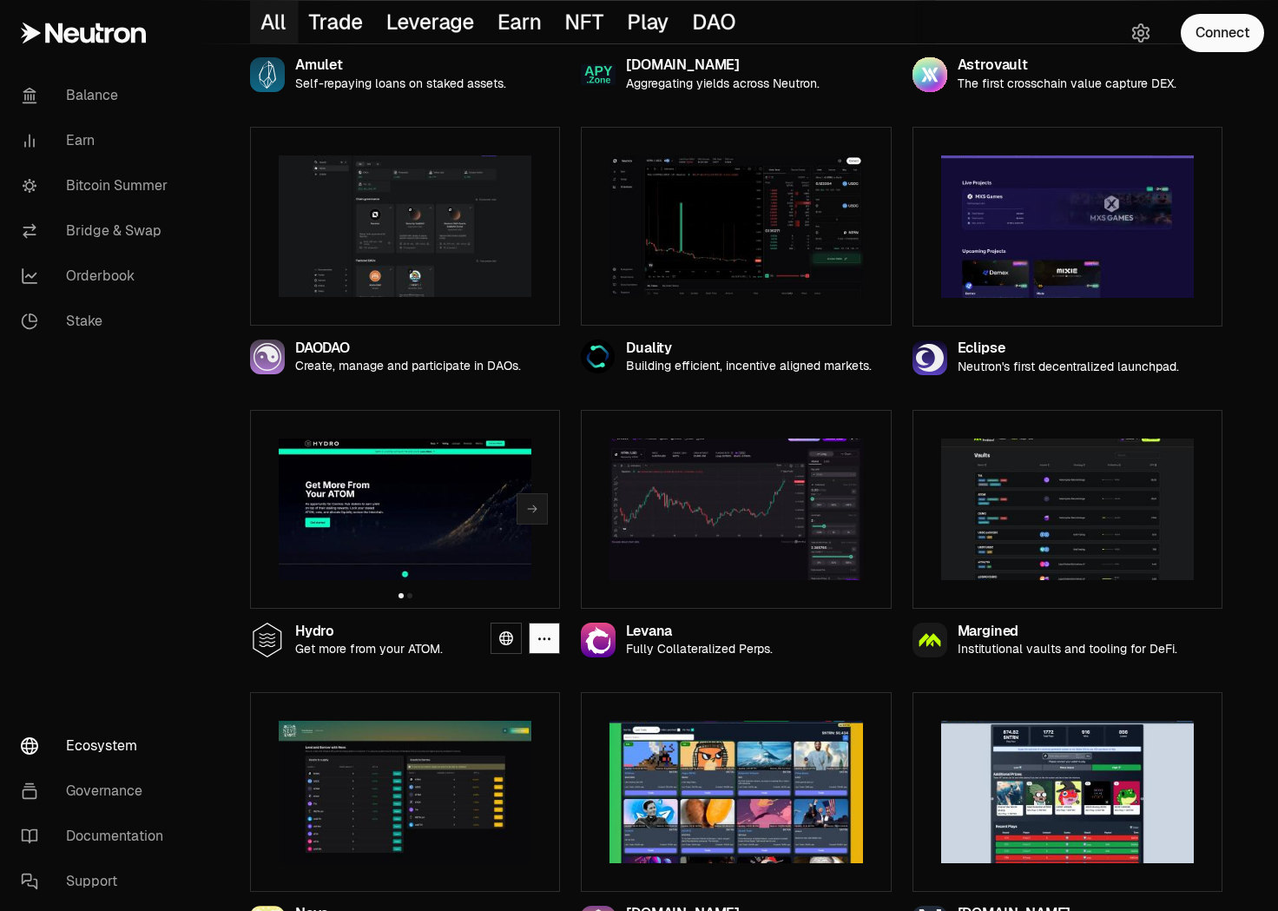
scroll to position [836, 0]
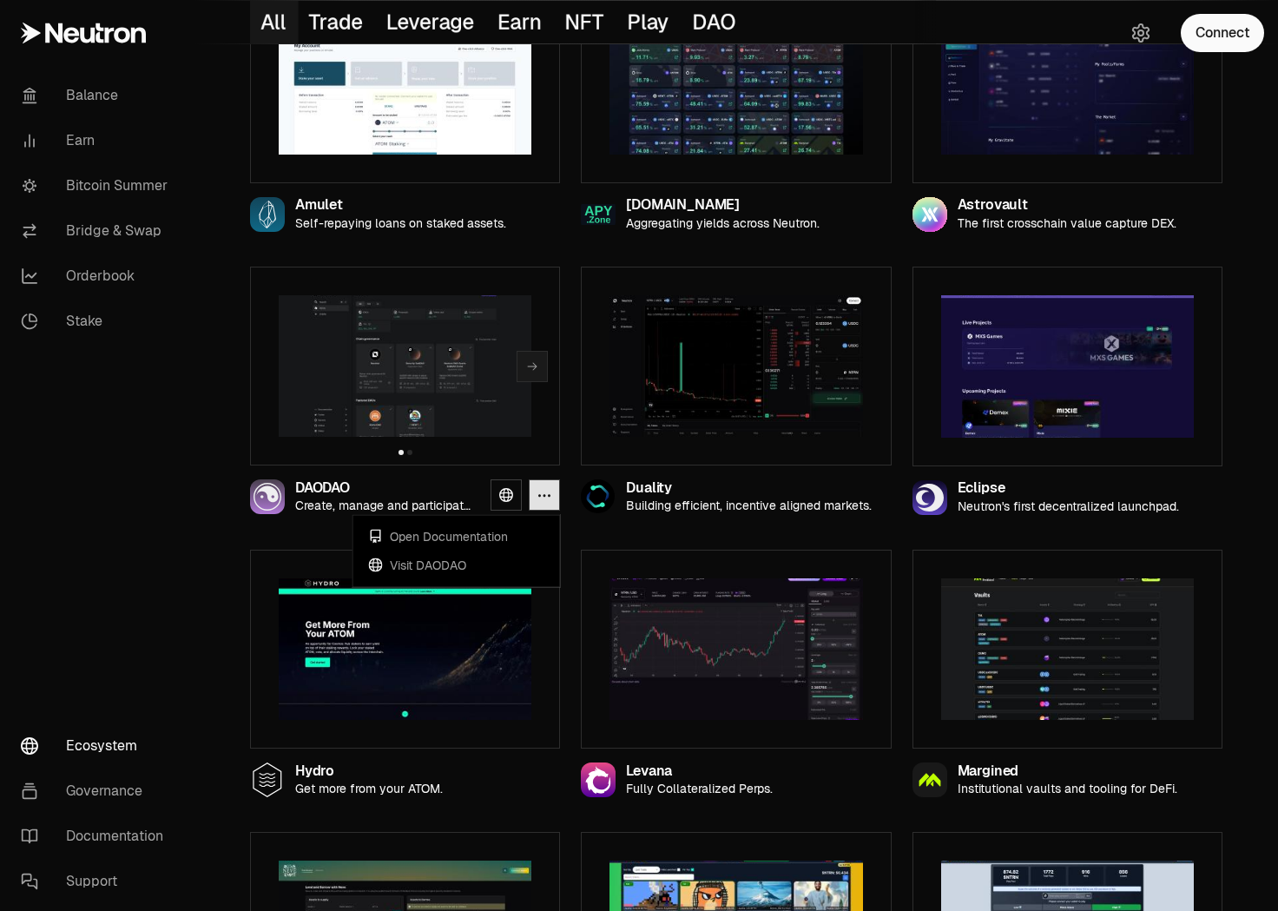
click at [547, 497] on icon "button" at bounding box center [544, 495] width 14 height 15
click at [148, 514] on nav "Balance Earn Bitcoin Summer Bridge & Swap Orderbook Stake Ecosystem Governance …" at bounding box center [97, 488] width 194 height 845
click at [1238, 437] on div "Superbolt Neutron’s premier NFT marketplace. Bull vs. Bear Run Long-Short strat…" at bounding box center [736, 520] width 1014 height 2278
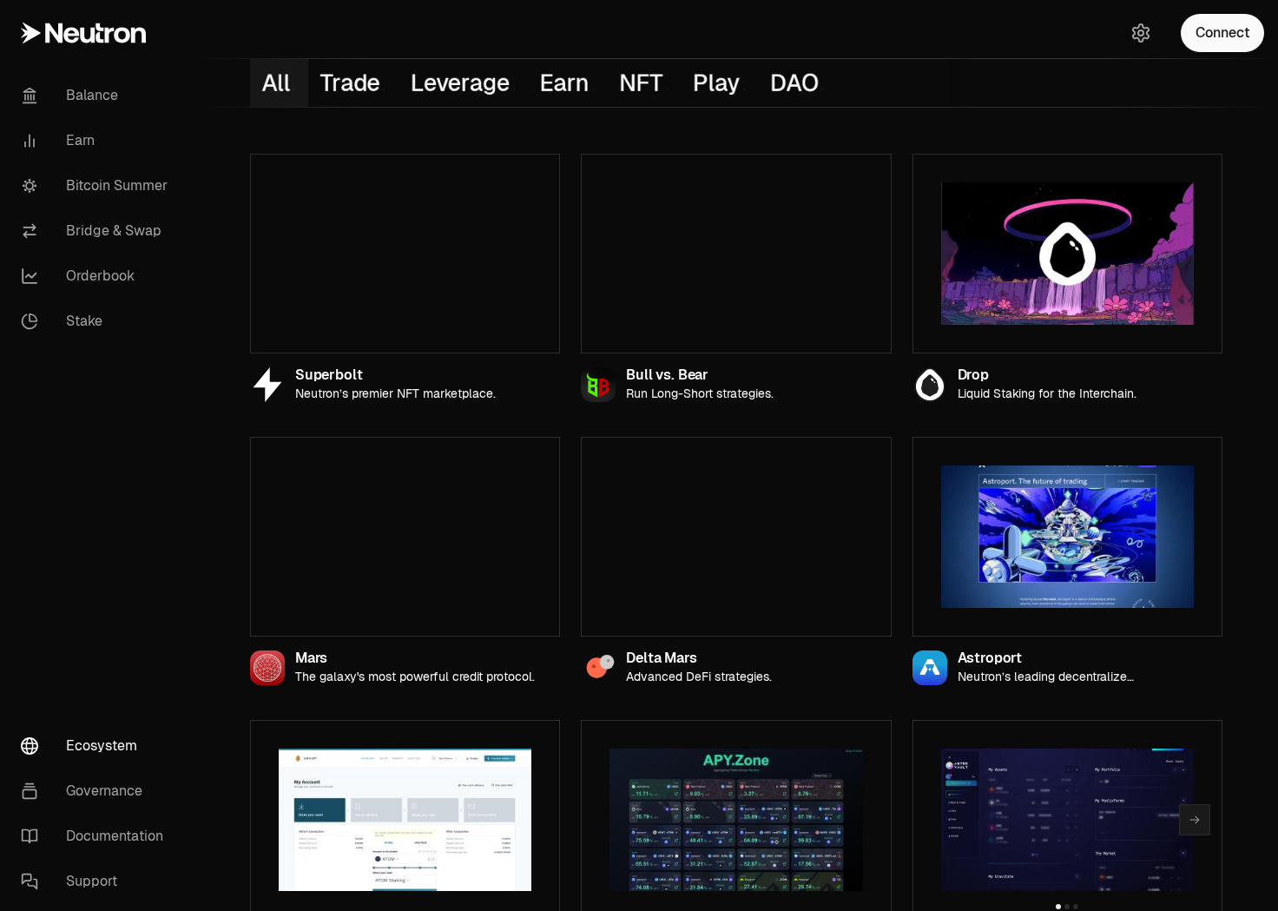
scroll to position [0, 0]
